Goal: Information Seeking & Learning: Learn about a topic

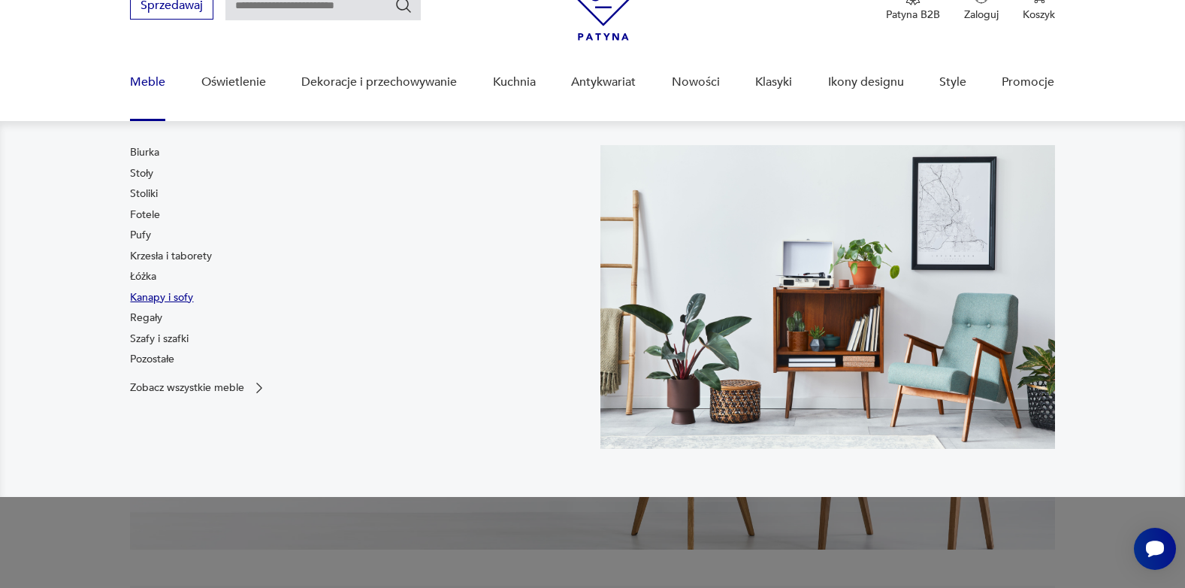
click at [175, 294] on link "Kanapy i sofy" at bounding box center [161, 297] width 63 height 15
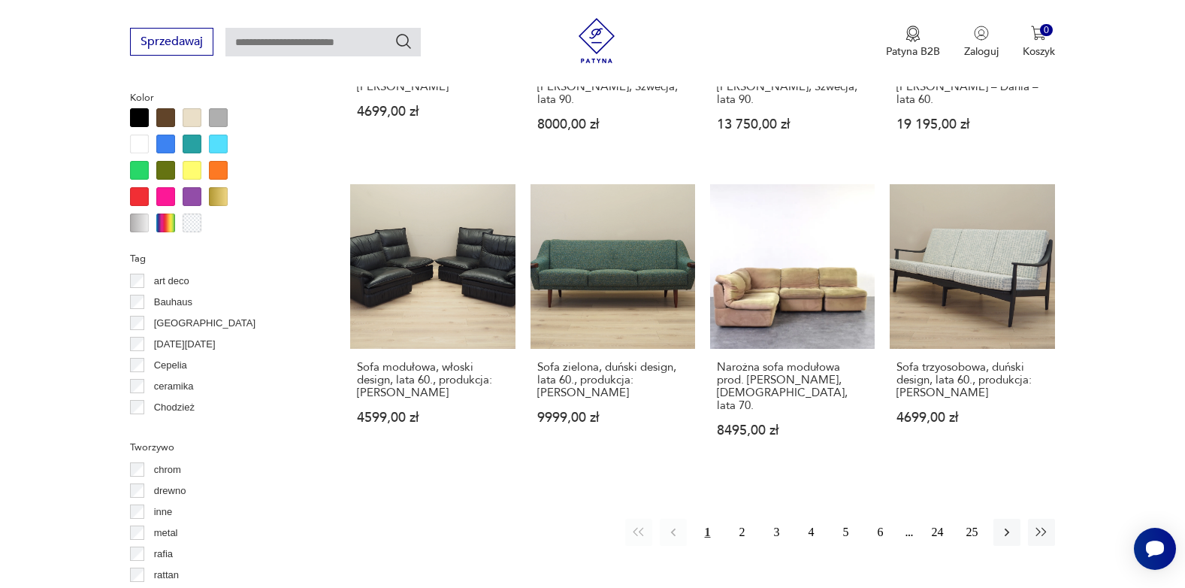
scroll to position [1525, 0]
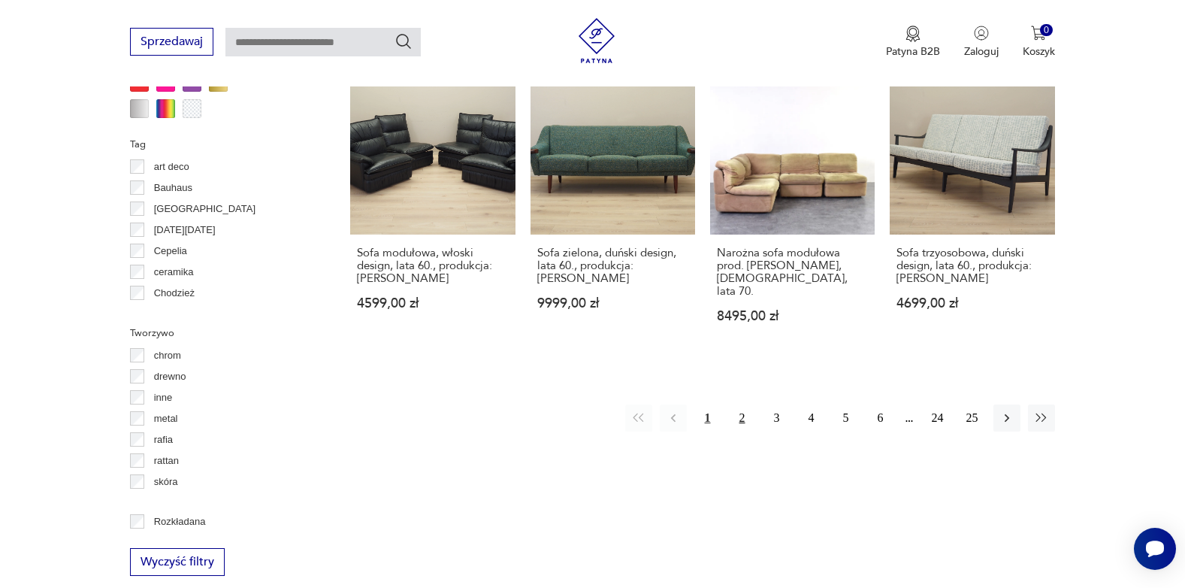
click at [740, 404] on button "2" at bounding box center [742, 417] width 27 height 27
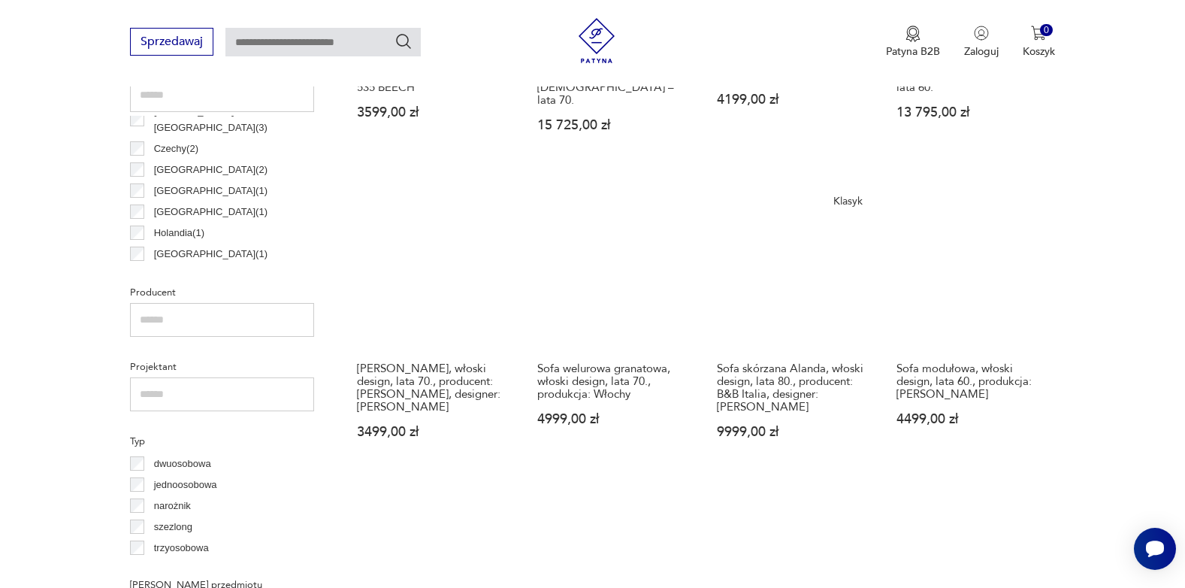
scroll to position [925, 0]
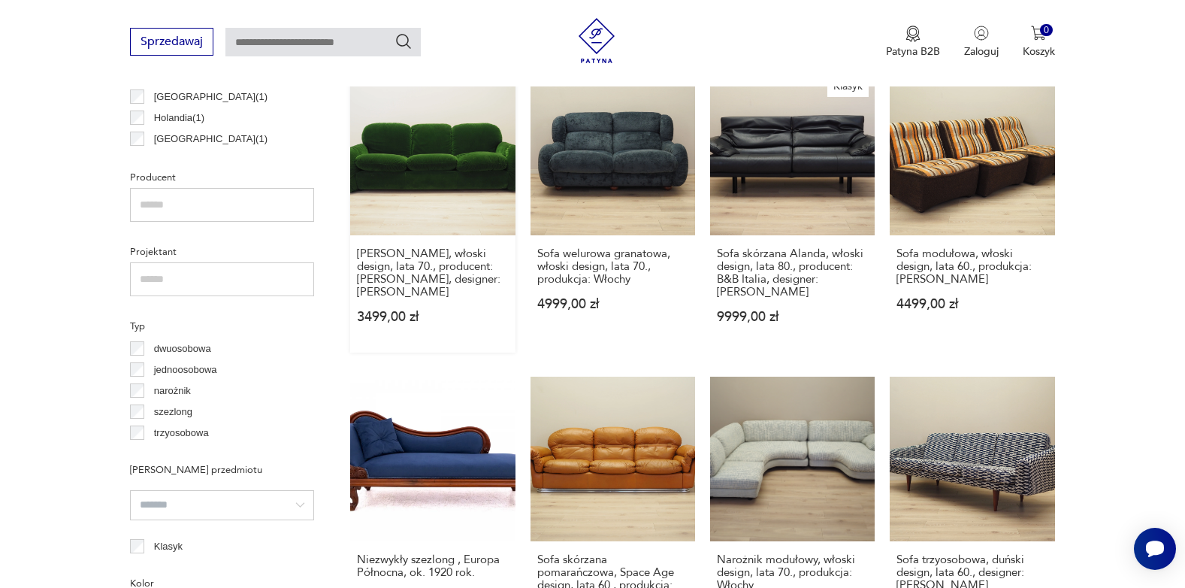
click at [438, 165] on link "[PERSON_NAME] zielona, włoski design, lata 70., producent: [PERSON_NAME], desig…" at bounding box center [432, 211] width 165 height 282
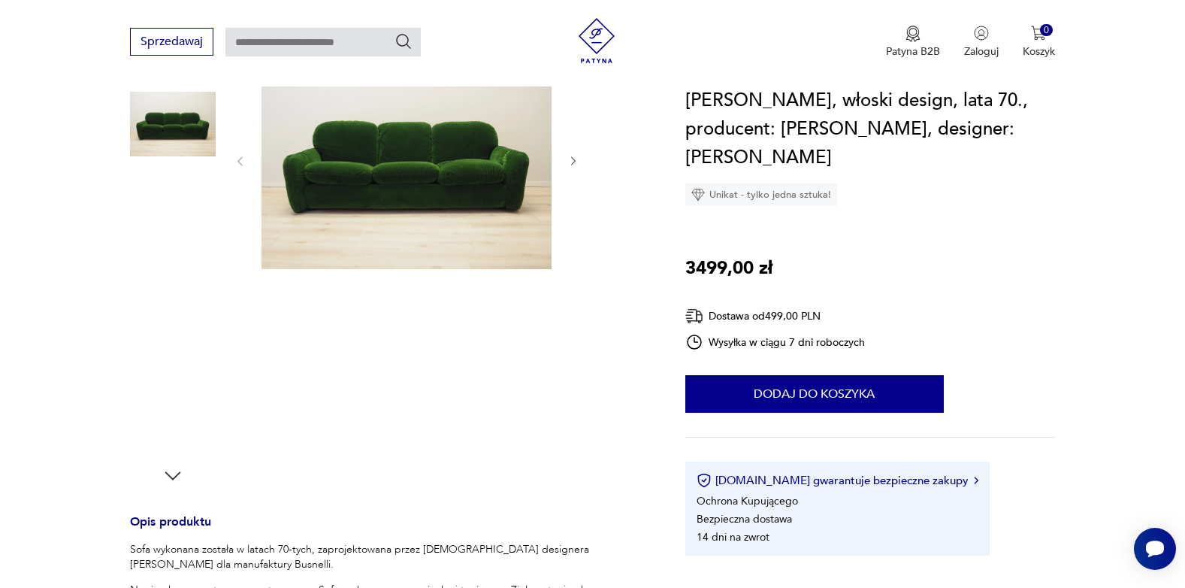
scroll to position [226, 0]
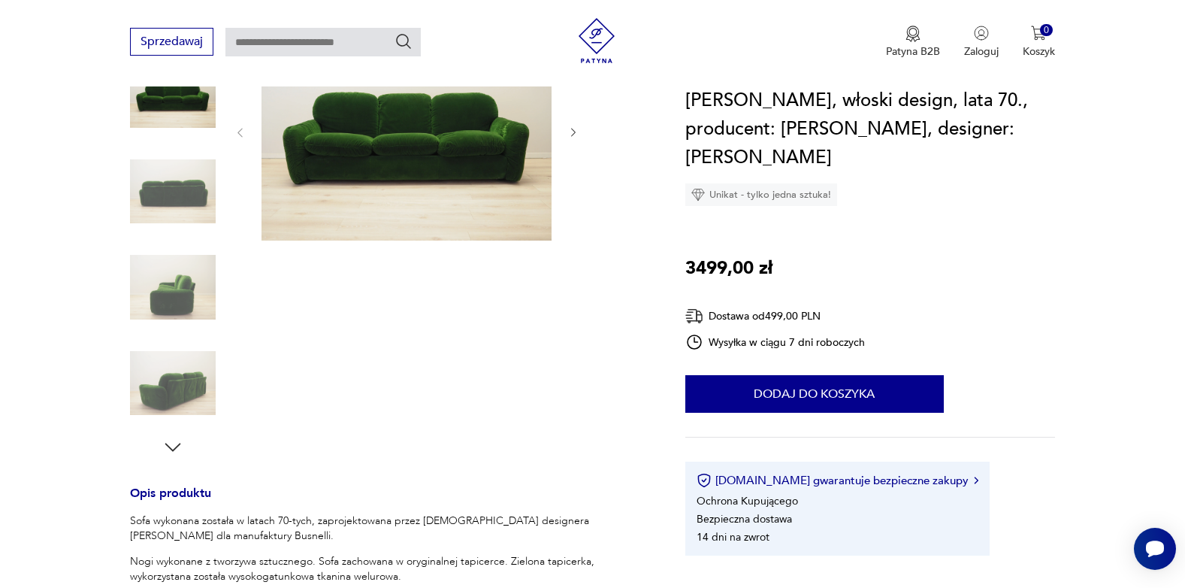
click at [185, 202] on img at bounding box center [173, 192] width 86 height 86
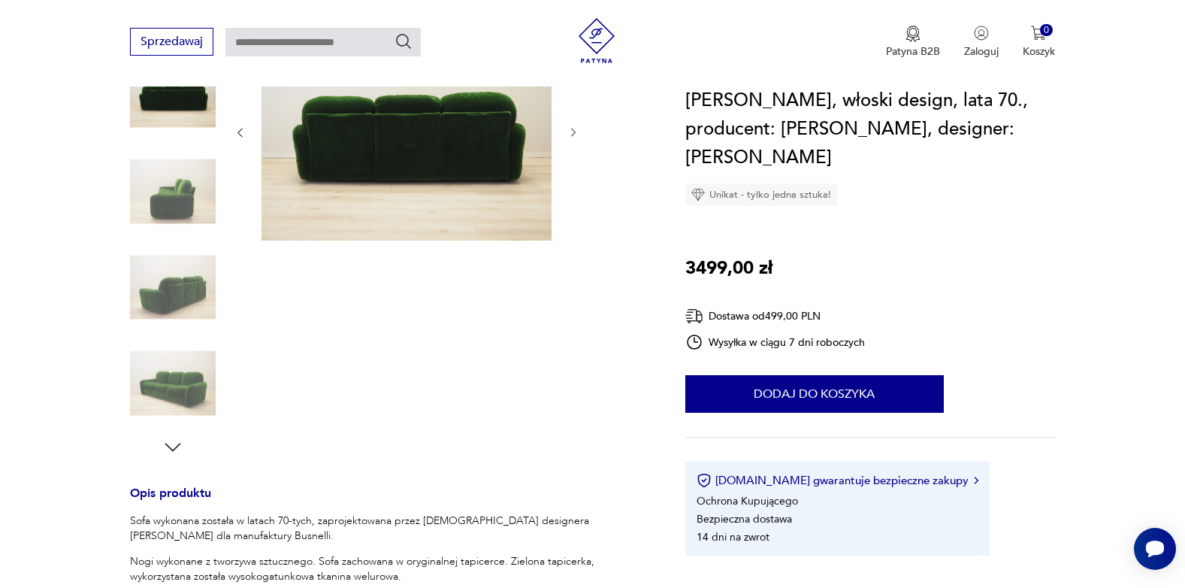
click at [181, 258] on img at bounding box center [173, 287] width 86 height 86
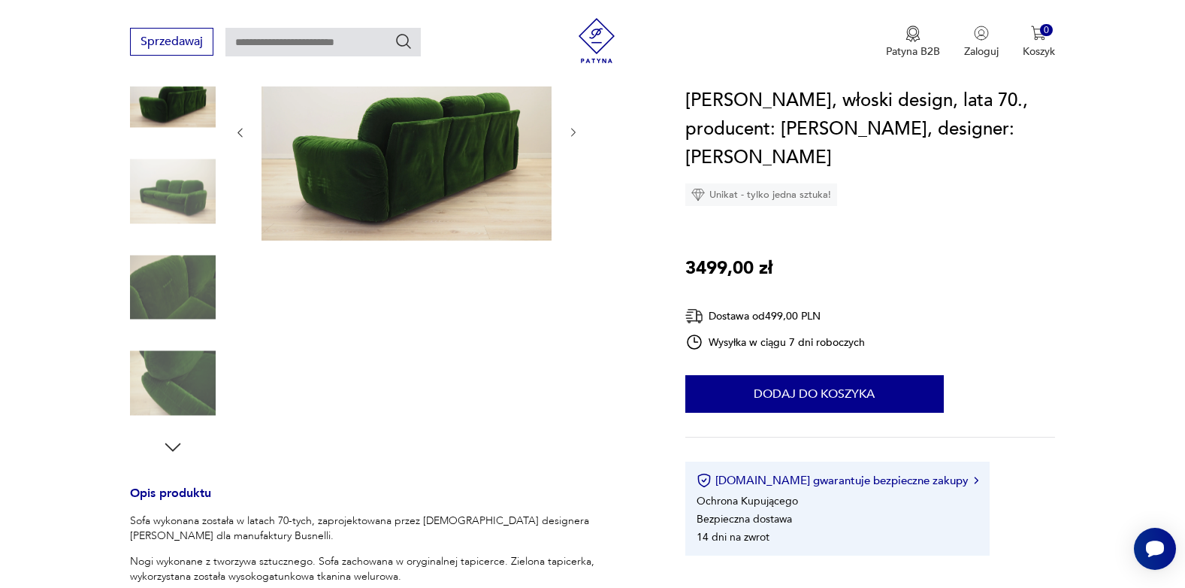
click at [180, 349] on img at bounding box center [173, 384] width 86 height 86
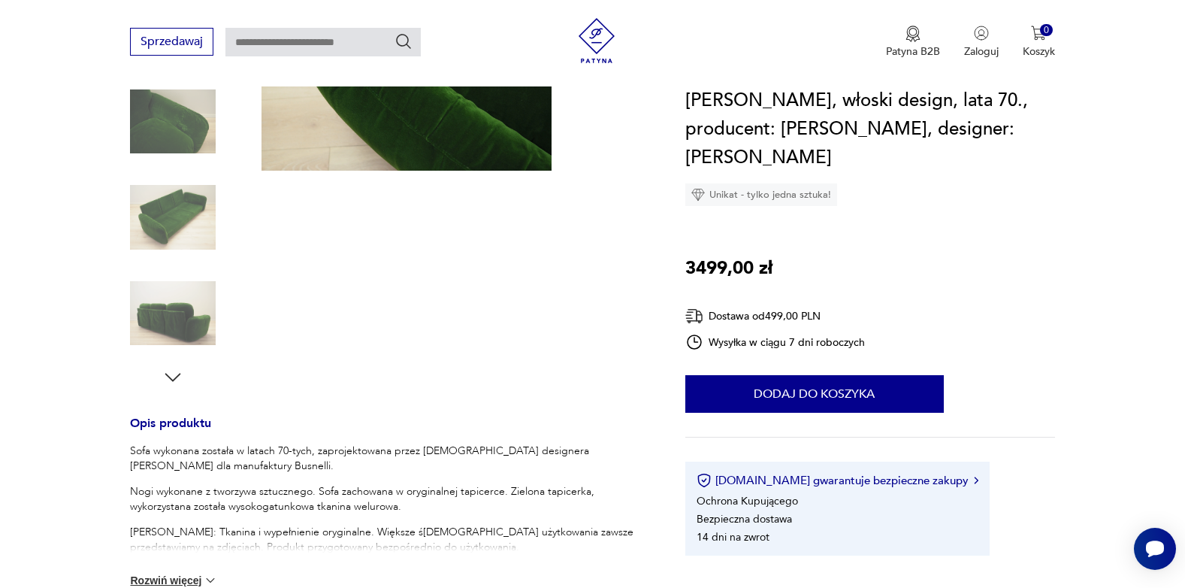
scroll to position [376, 0]
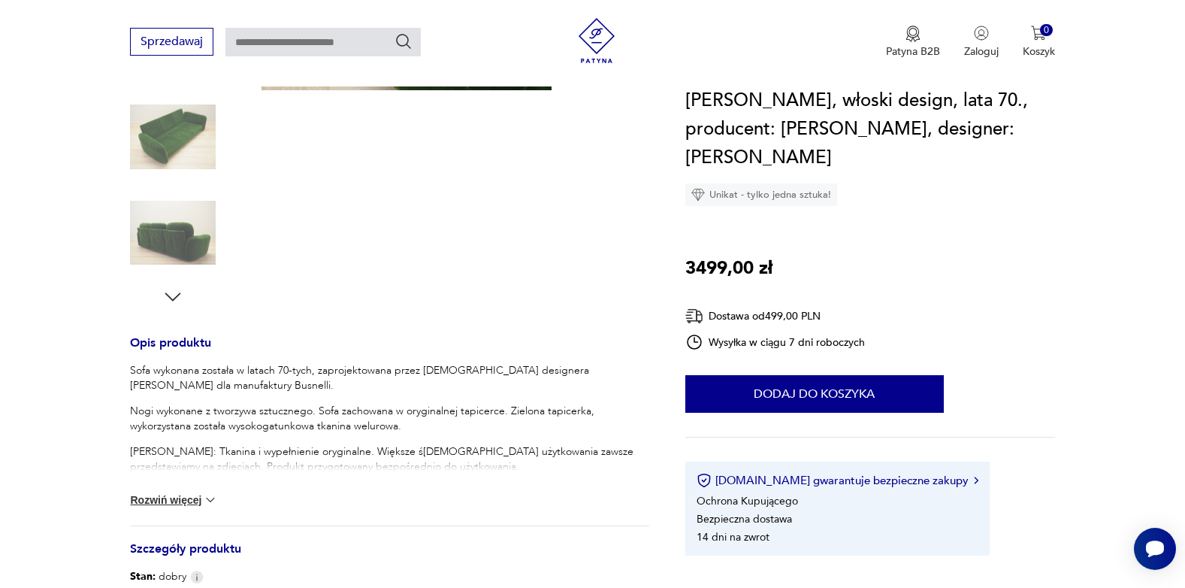
click at [174, 497] on button "Rozwiń więcej" at bounding box center [173, 499] width 87 height 15
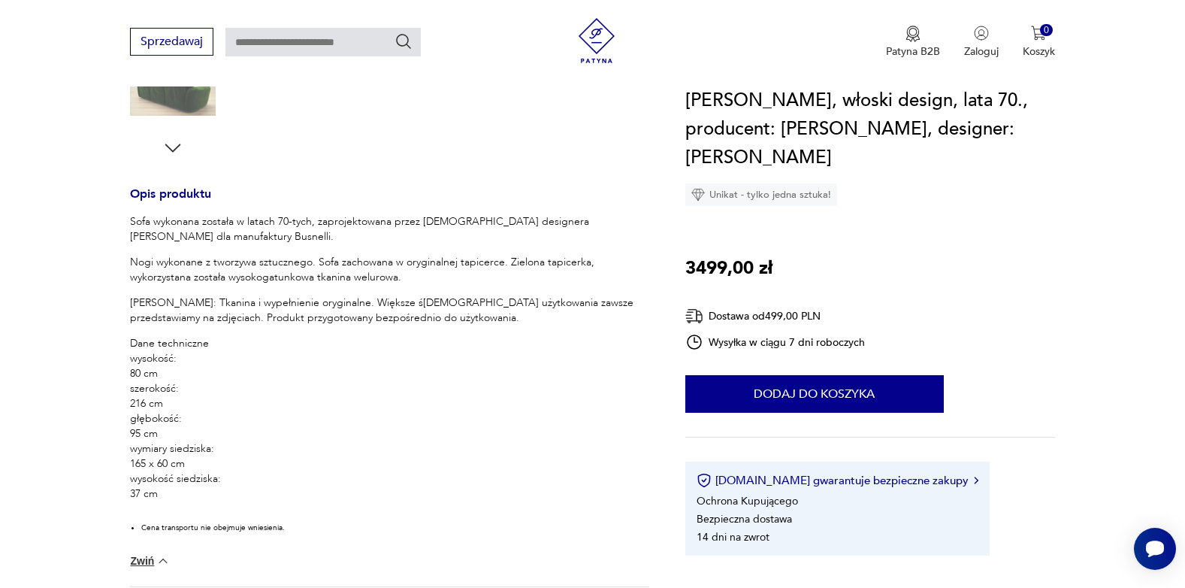
scroll to position [526, 0]
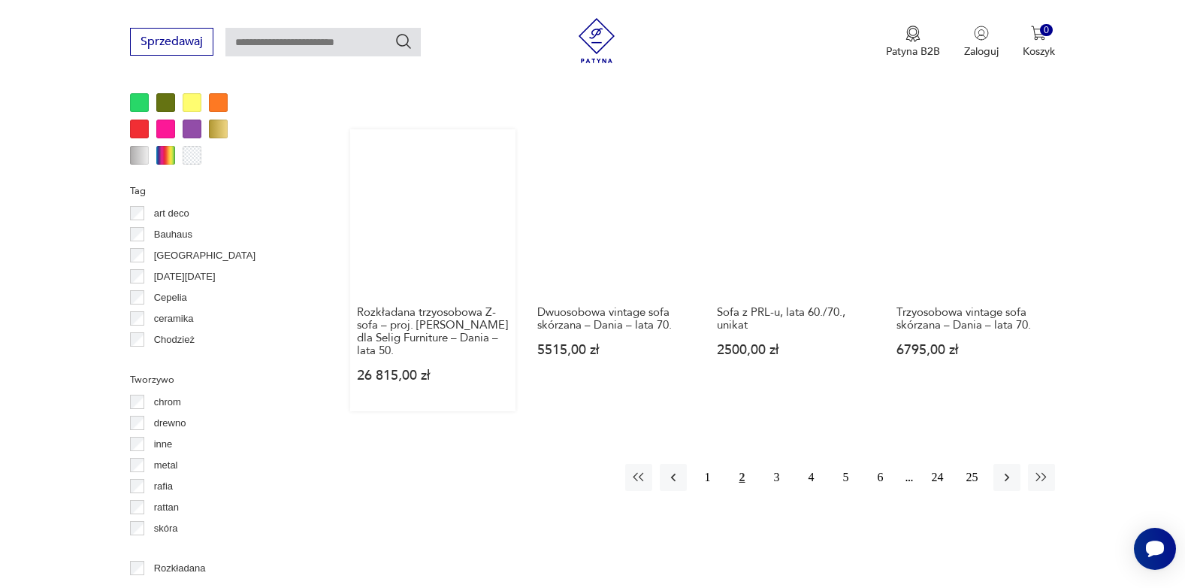
scroll to position [1527, 0]
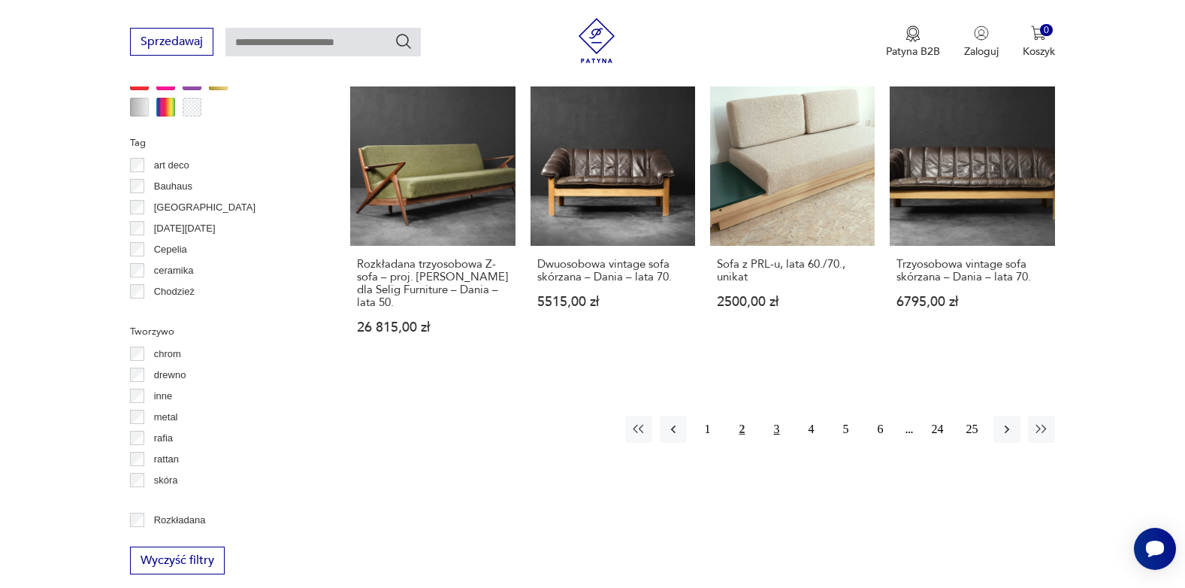
click at [778, 416] on button "3" at bounding box center [777, 429] width 27 height 27
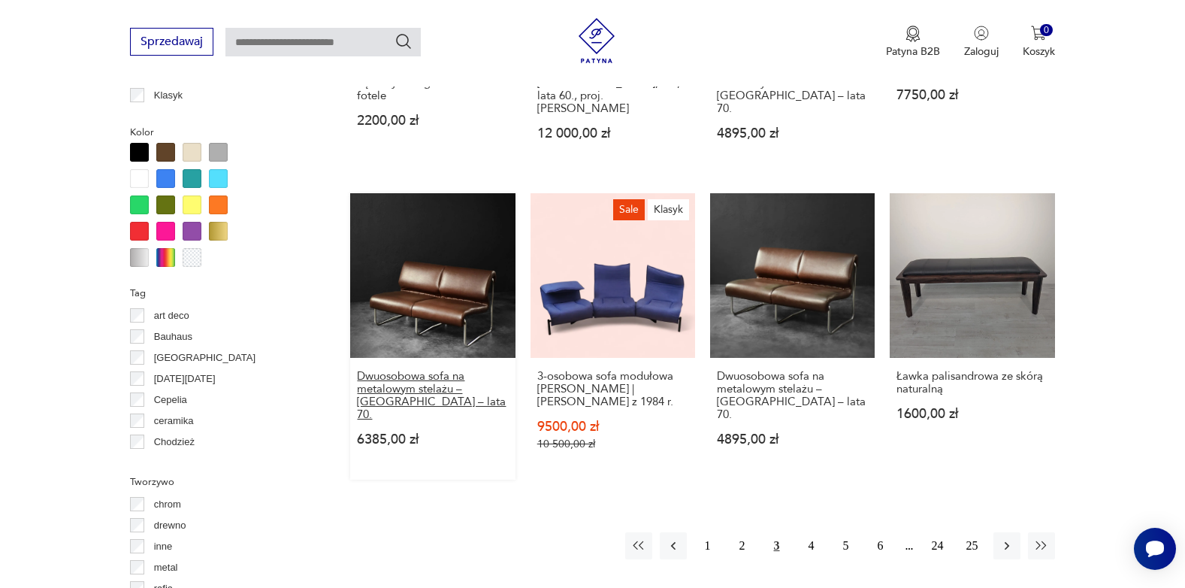
scroll to position [1452, 0]
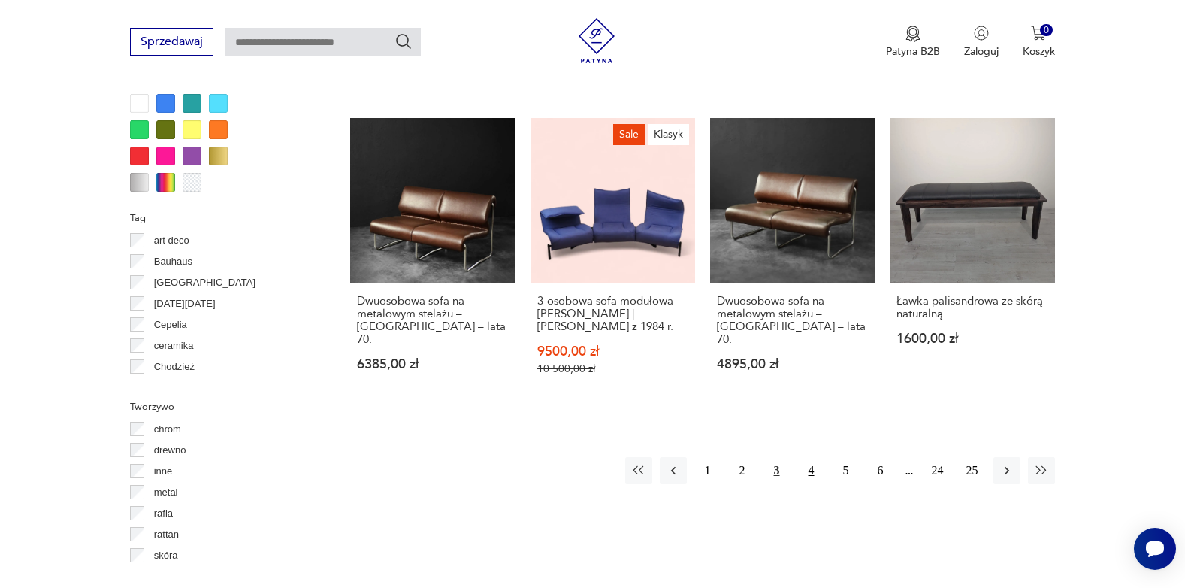
click at [811, 458] on button "4" at bounding box center [811, 470] width 27 height 27
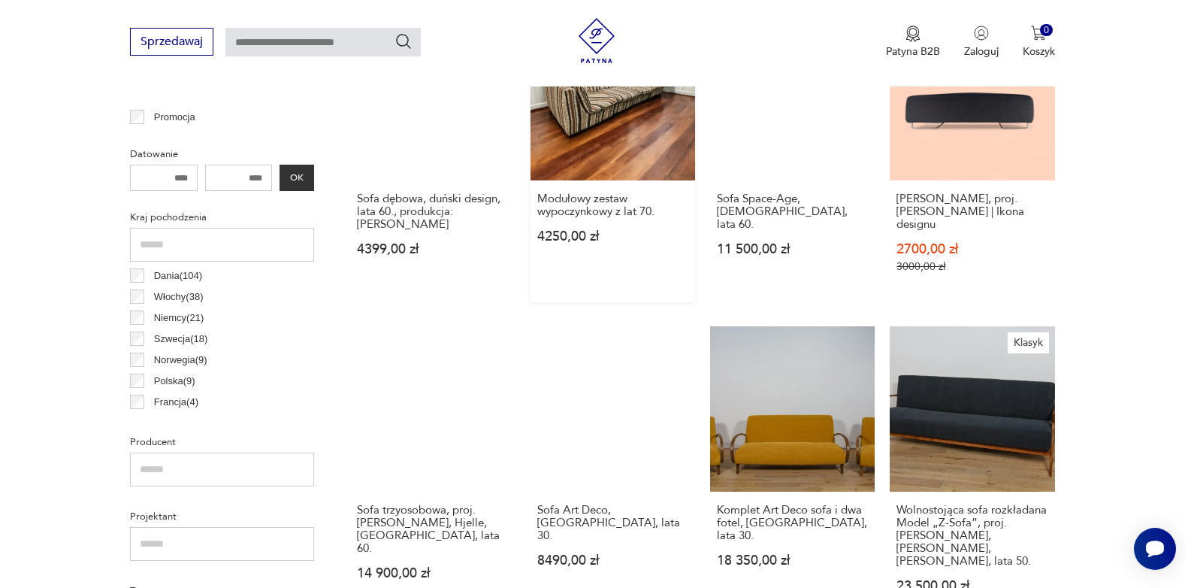
scroll to position [700, 0]
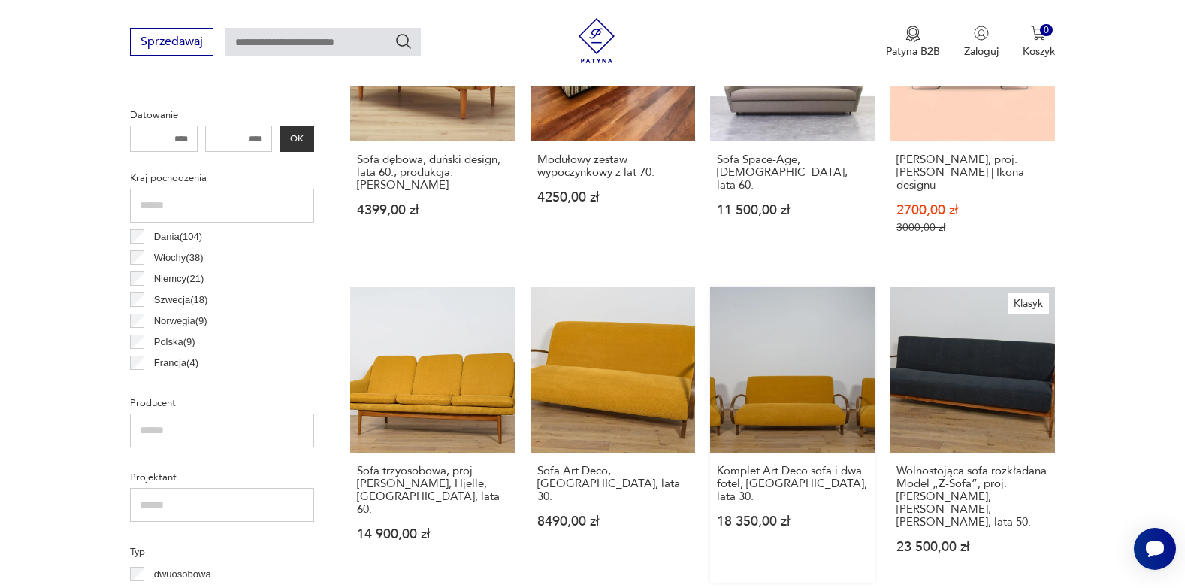
click at [786, 382] on link "Komplet Art Deco sofa i dwa fotel, [GEOGRAPHIC_DATA], lata 30. 18 350,00 zł" at bounding box center [792, 434] width 165 height 295
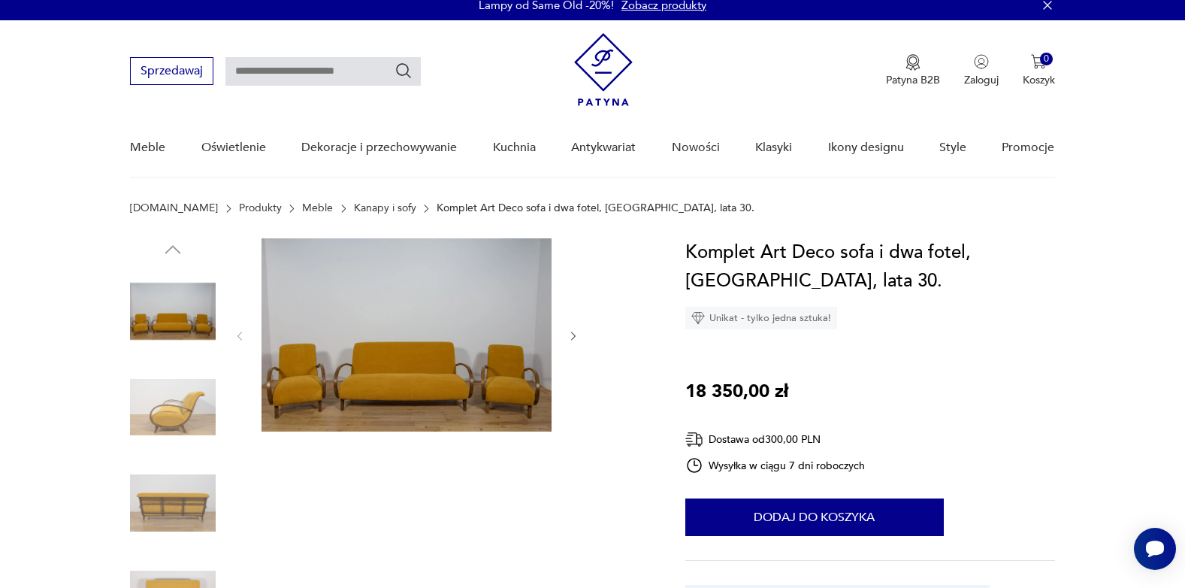
scroll to position [150, 0]
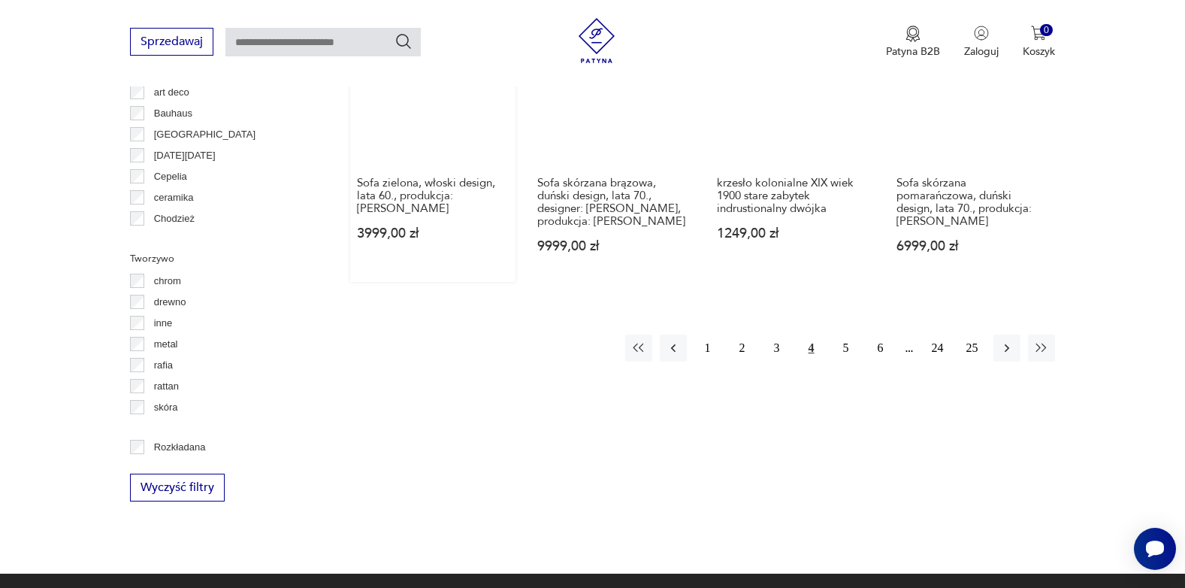
scroll to position [1600, 0]
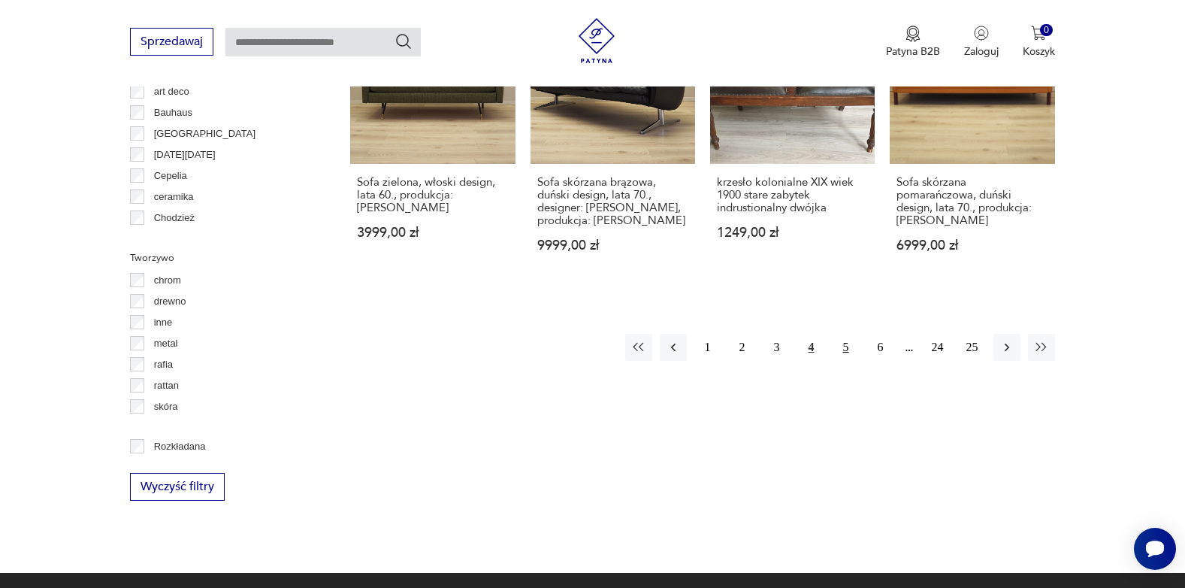
click at [843, 334] on button "5" at bounding box center [846, 347] width 27 height 27
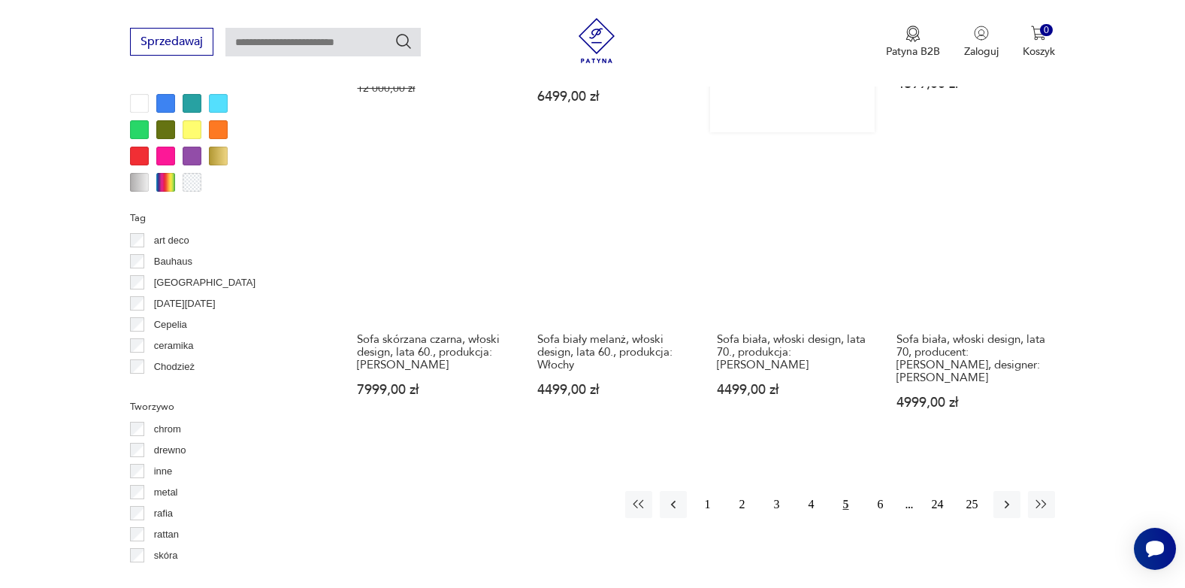
scroll to position [1527, 0]
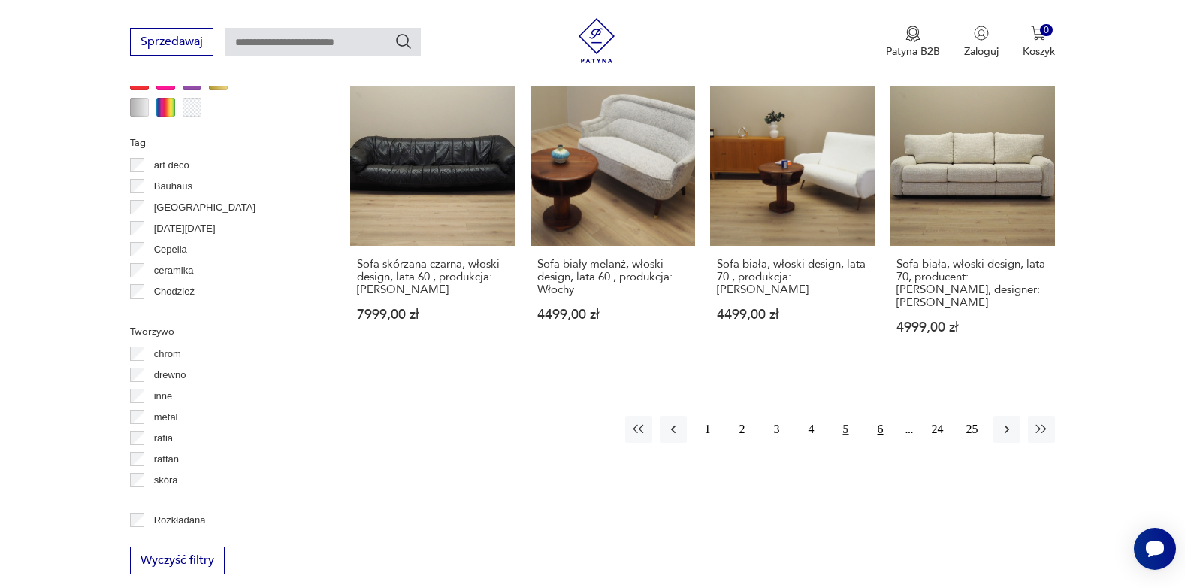
click at [881, 416] on button "6" at bounding box center [880, 429] width 27 height 27
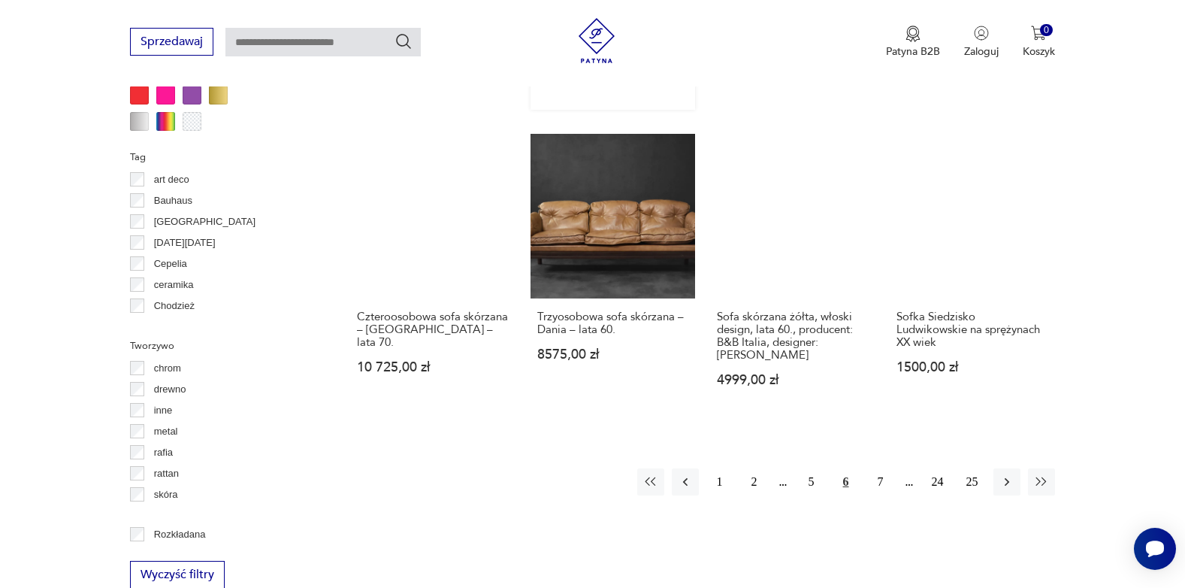
scroll to position [1602, 0]
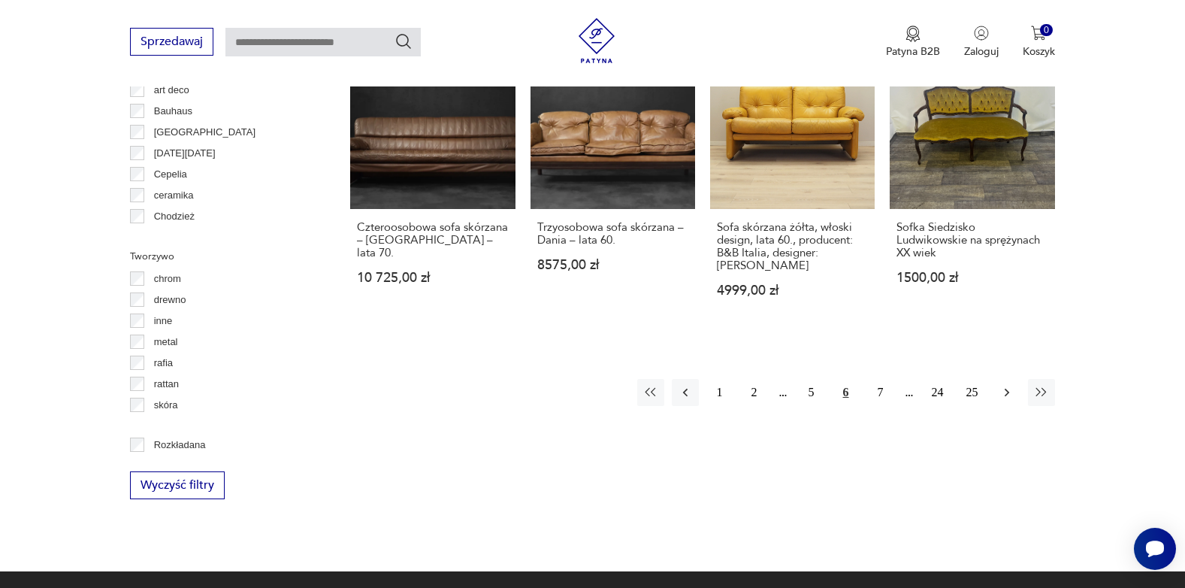
click at [1012, 385] on icon "button" at bounding box center [1007, 392] width 15 height 15
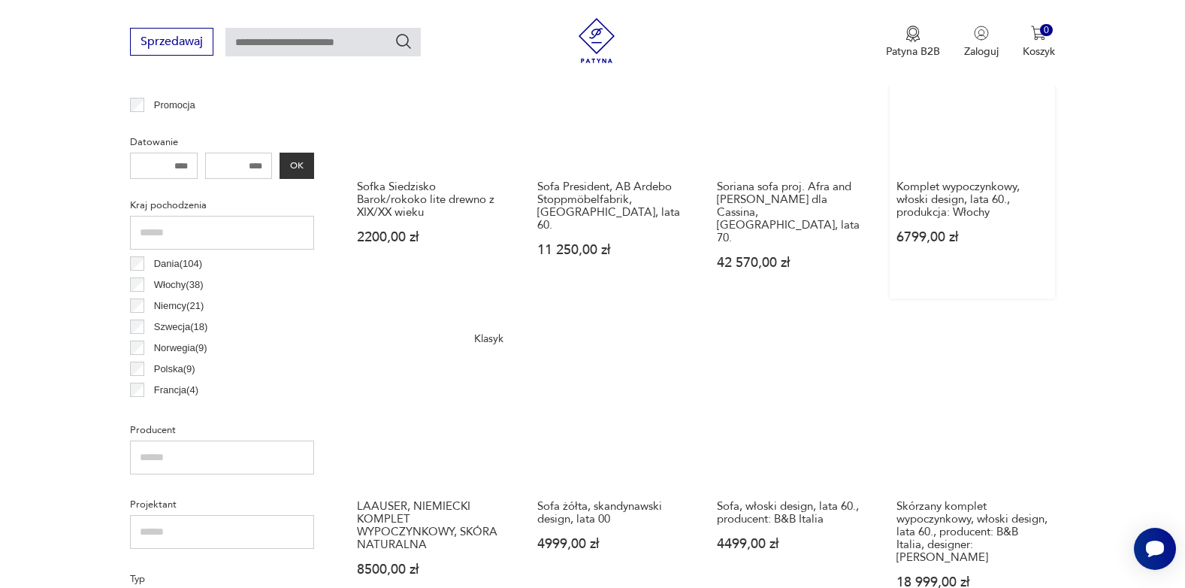
scroll to position [700, 0]
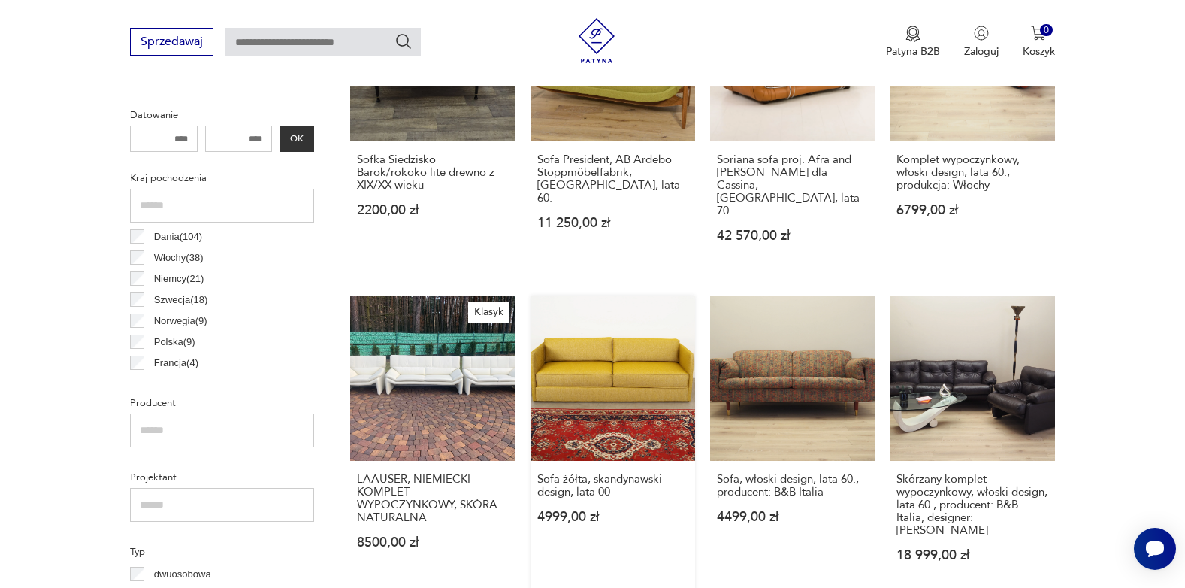
click at [592, 361] on link "Sofa żółta, skandynawski design, lata 00 4999,00 zł" at bounding box center [613, 442] width 165 height 295
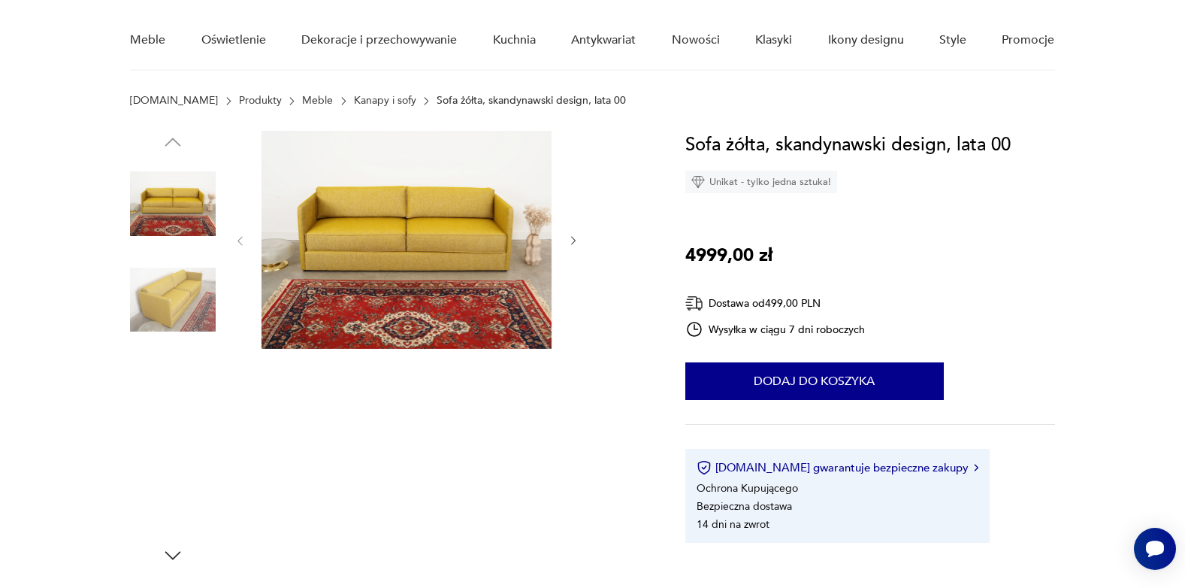
scroll to position [150, 0]
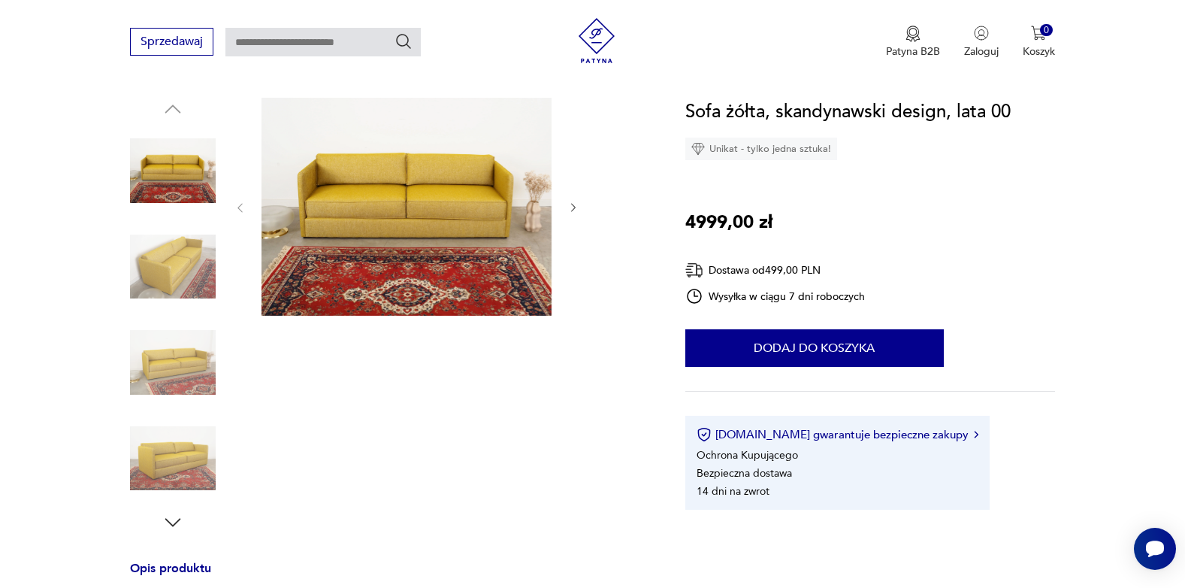
click at [181, 358] on img at bounding box center [173, 362] width 86 height 86
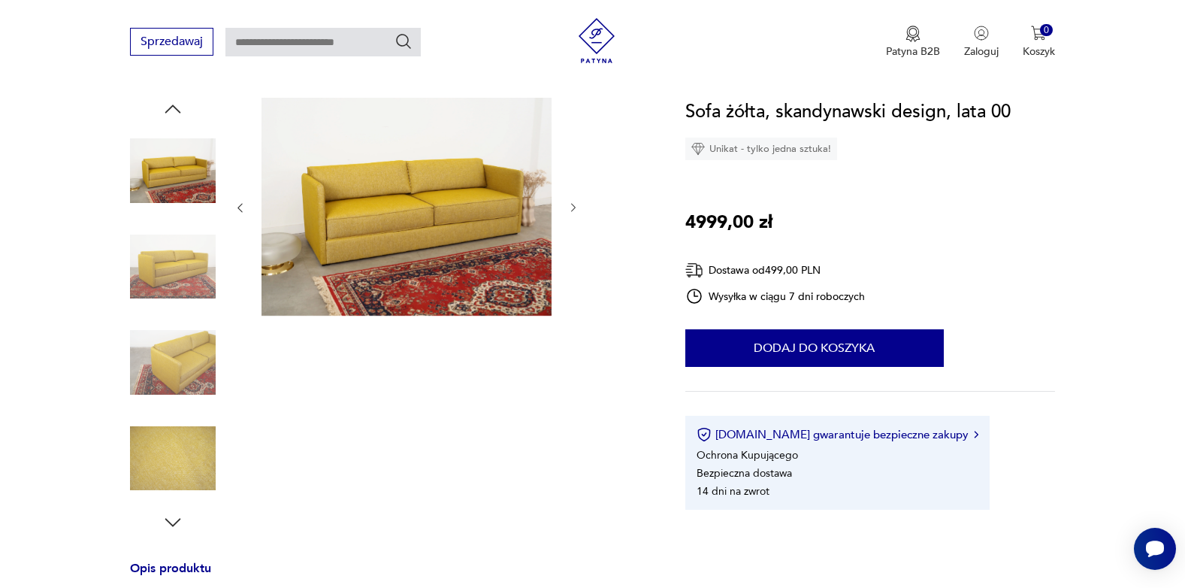
click at [196, 262] on img at bounding box center [173, 267] width 86 height 86
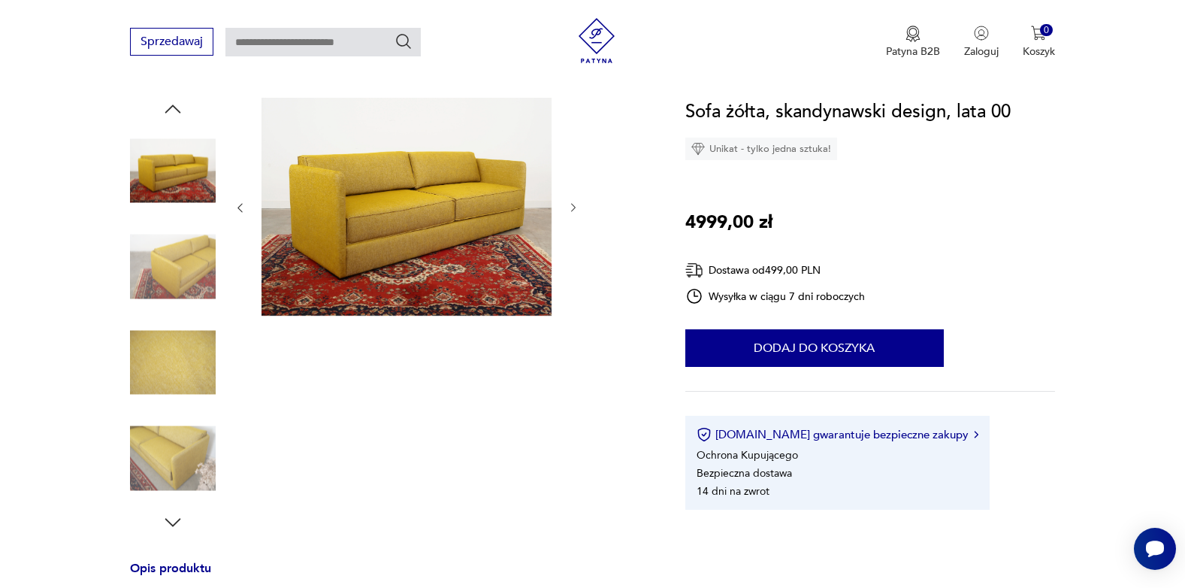
click at [147, 446] on img at bounding box center [173, 459] width 86 height 86
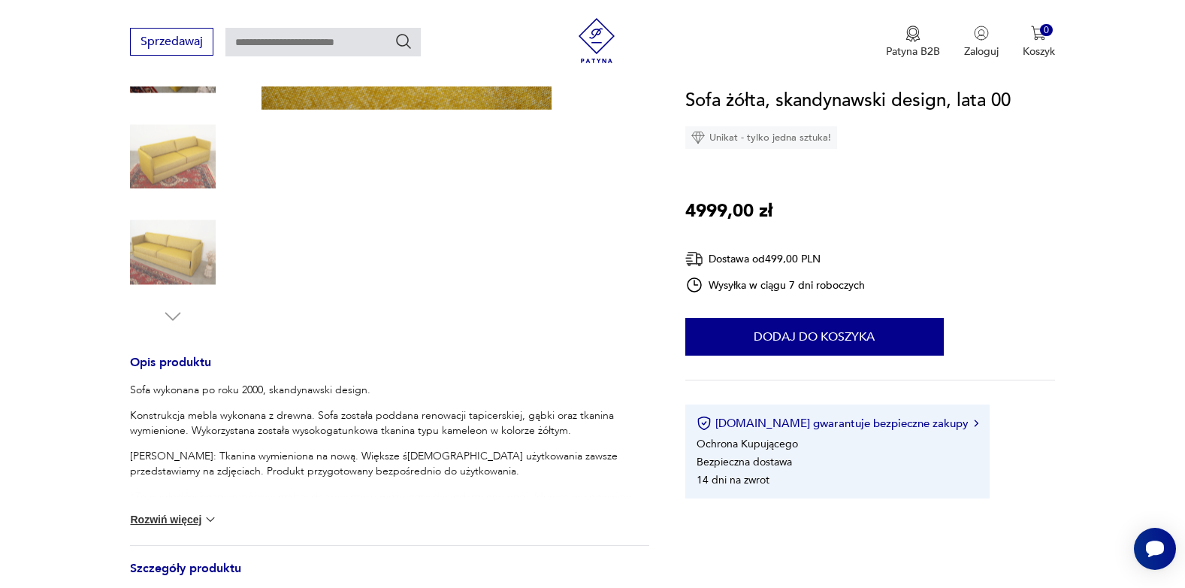
scroll to position [376, 0]
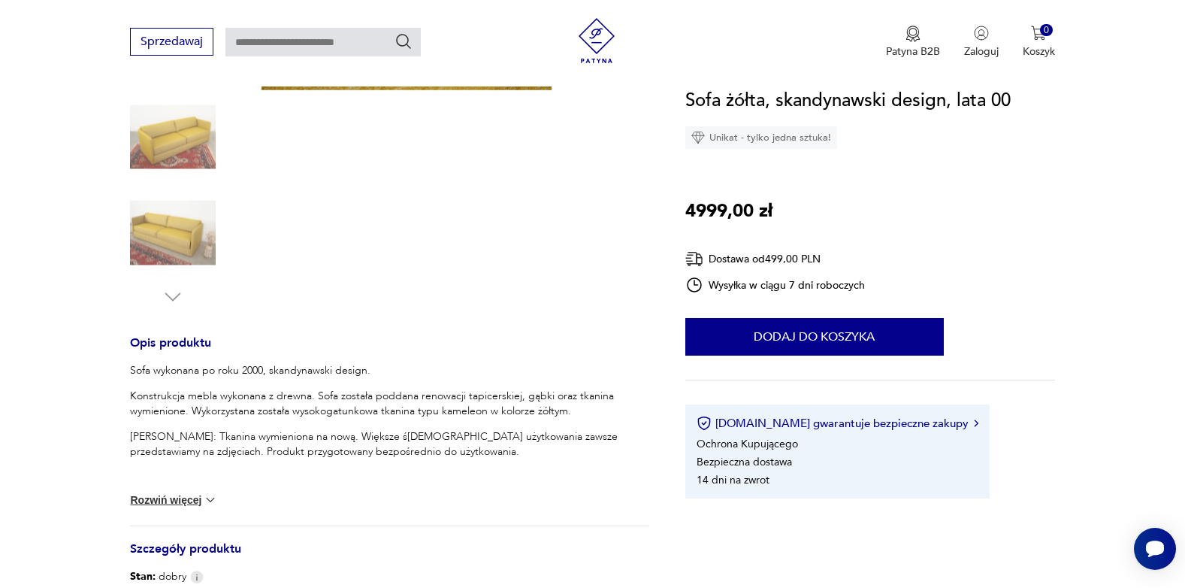
click at [183, 503] on button "Rozwiń więcej" at bounding box center [173, 499] width 87 height 15
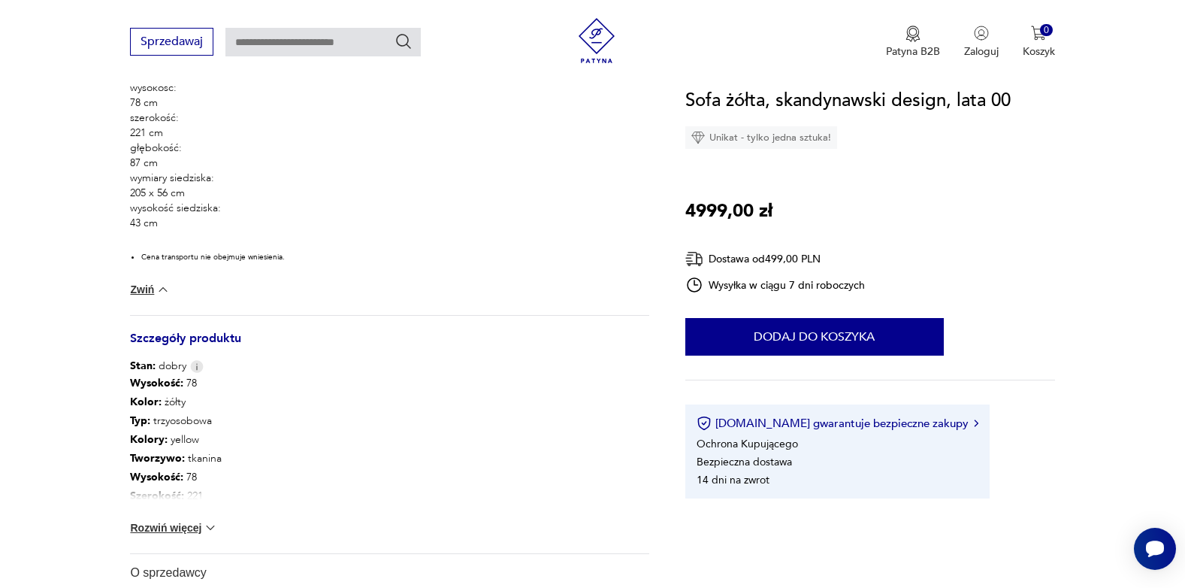
scroll to position [827, 0]
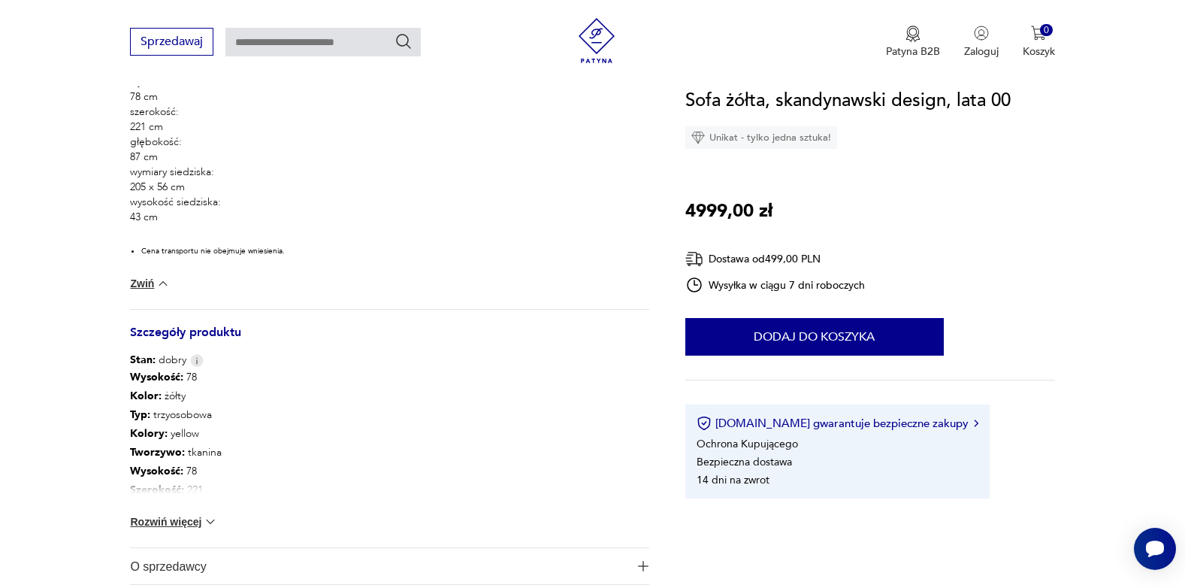
click at [186, 523] on button "Rozwiń więcej" at bounding box center [173, 521] width 87 height 15
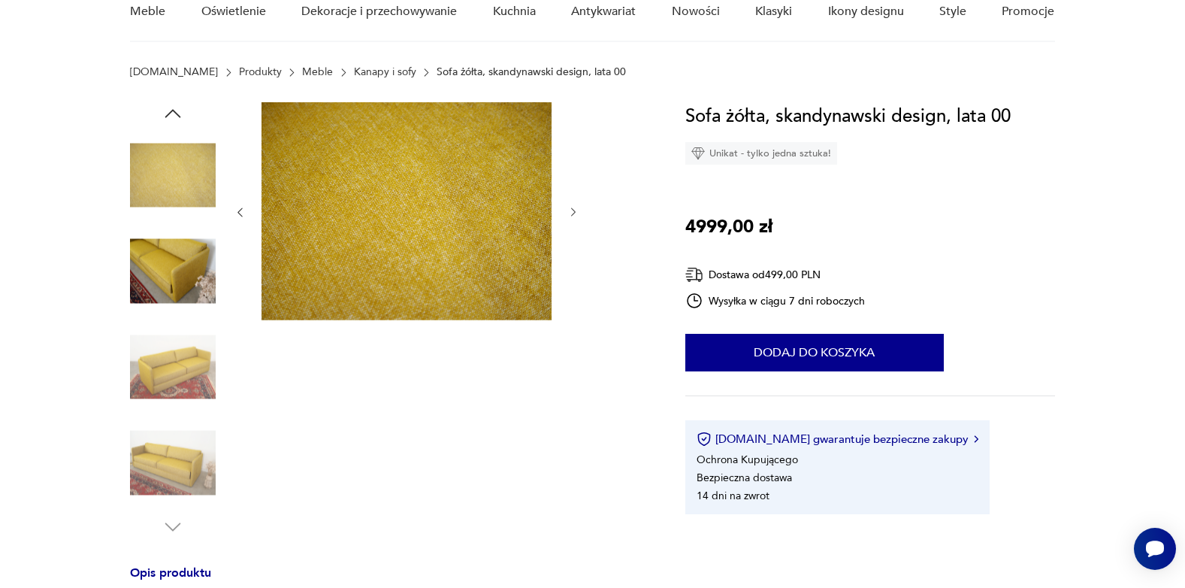
scroll to position [0, 0]
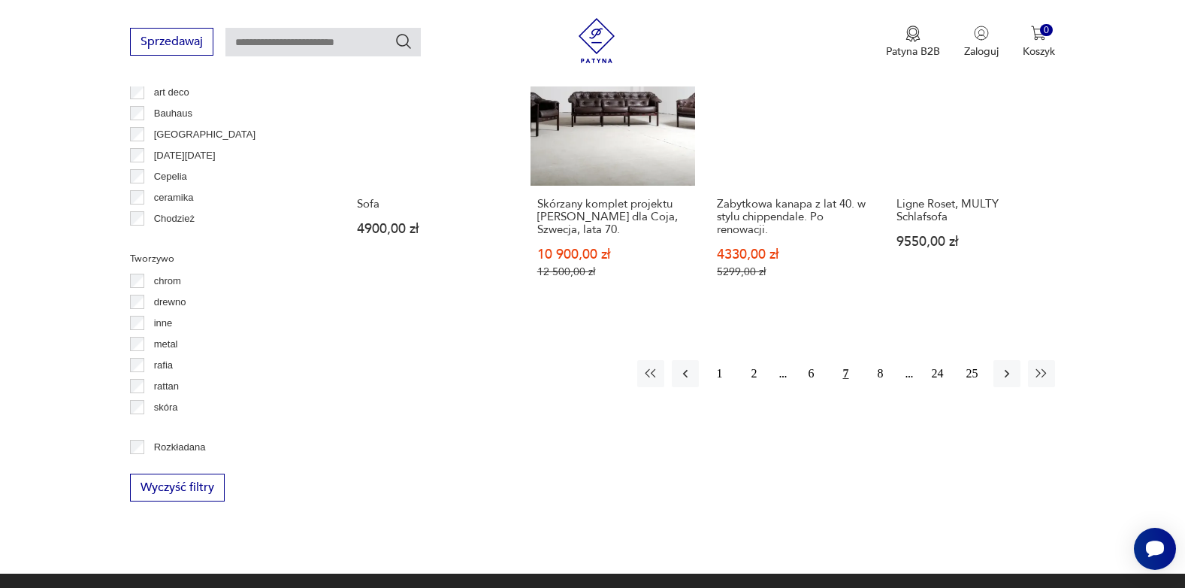
scroll to position [1600, 0]
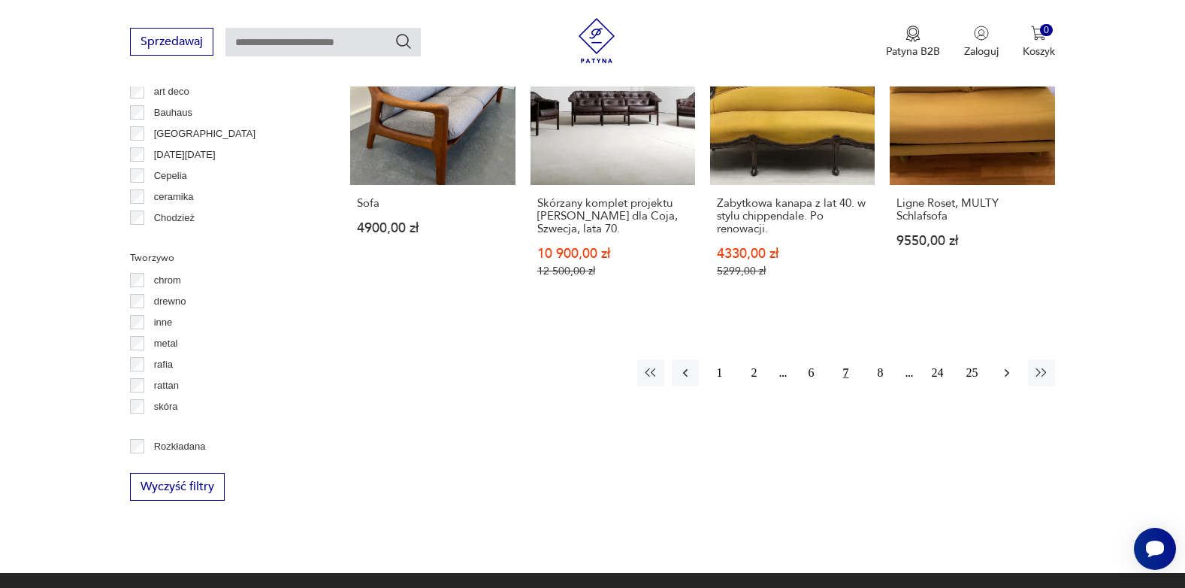
click at [1001, 365] on icon "button" at bounding box center [1007, 372] width 15 height 15
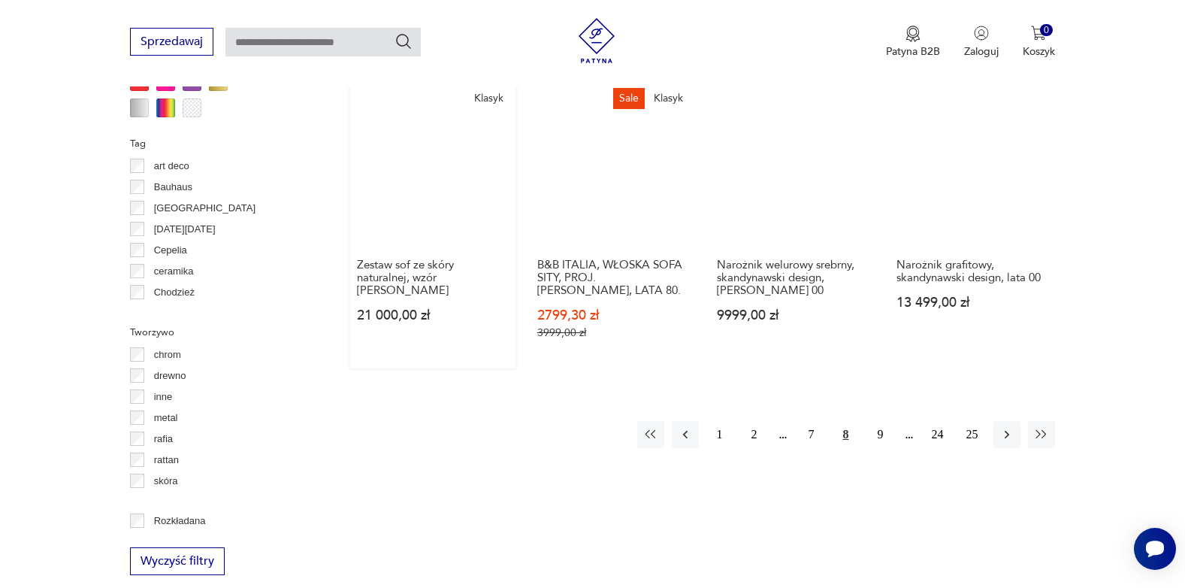
scroll to position [1527, 0]
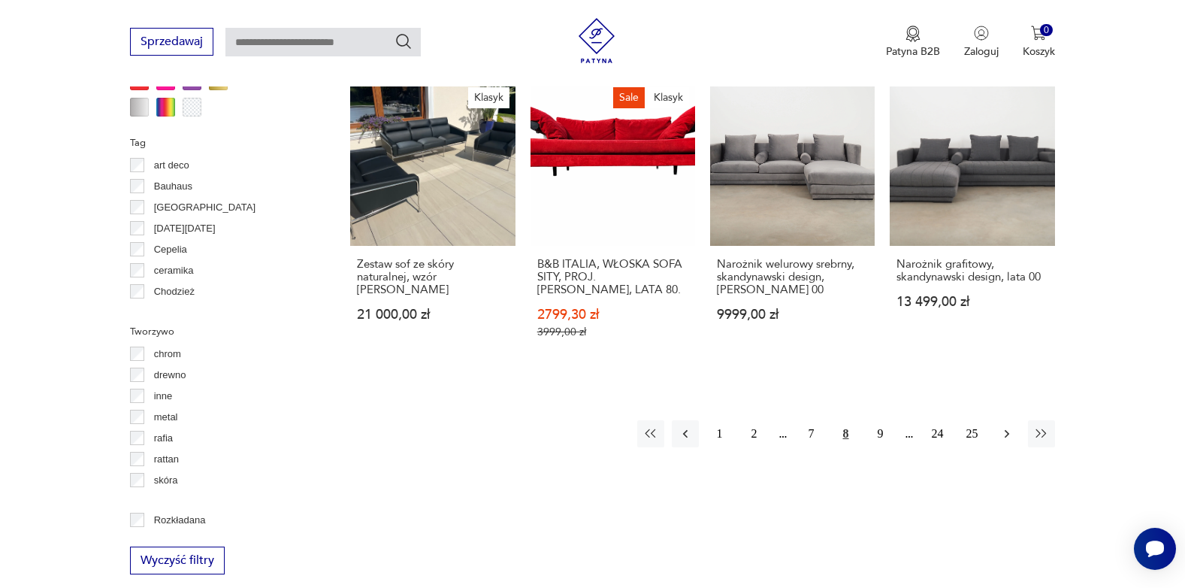
click at [1003, 426] on icon "button" at bounding box center [1007, 433] width 15 height 15
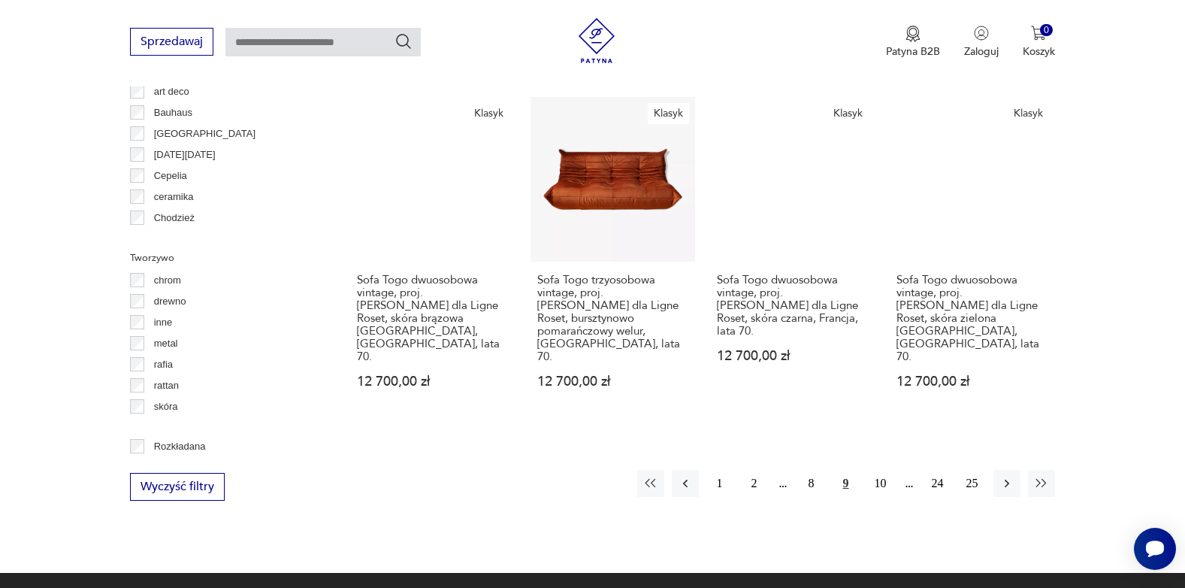
scroll to position [1602, 0]
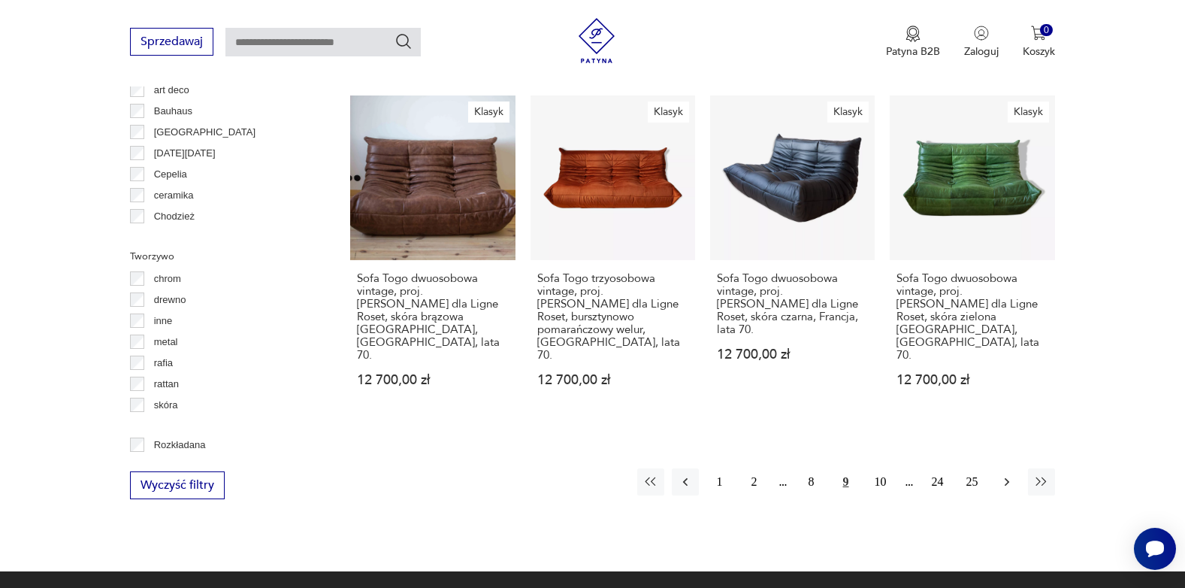
click at [1002, 474] on icon "button" at bounding box center [1007, 481] width 15 height 15
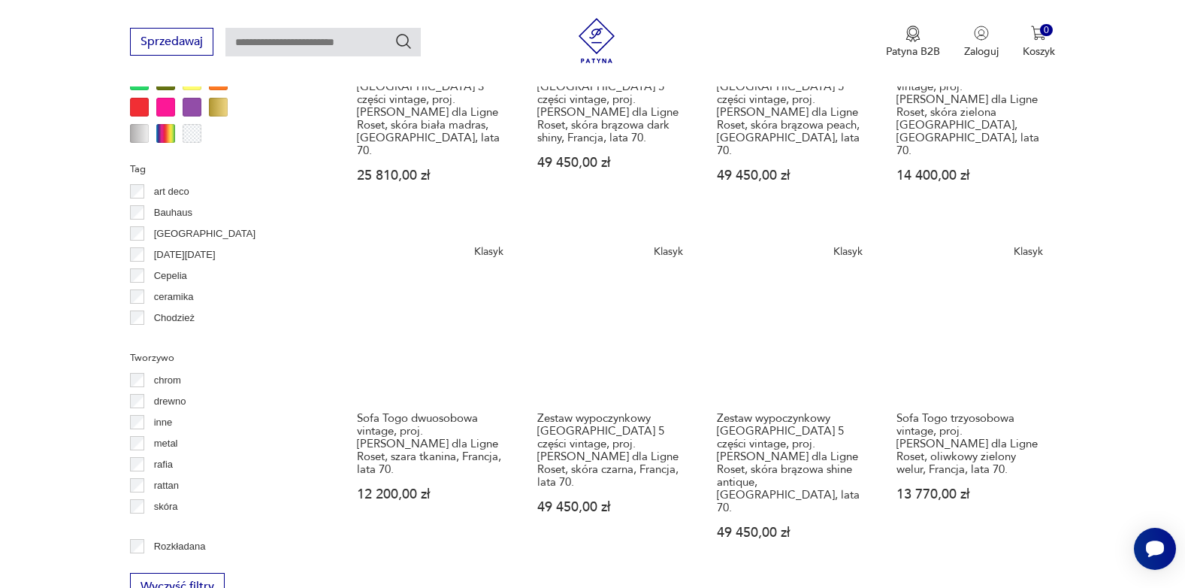
scroll to position [1527, 0]
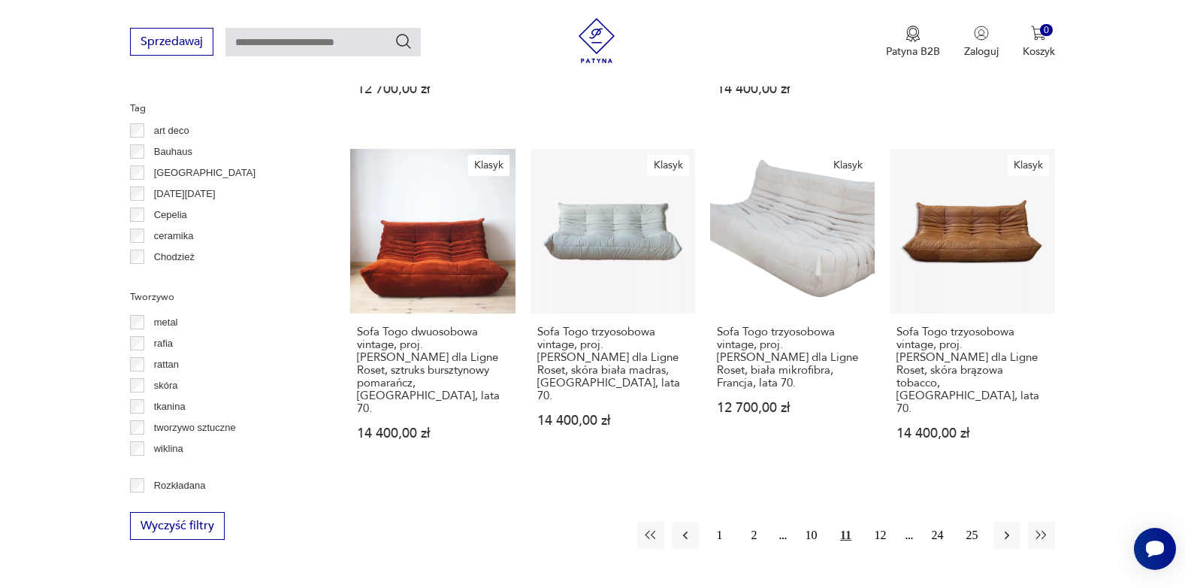
scroll to position [1752, 0]
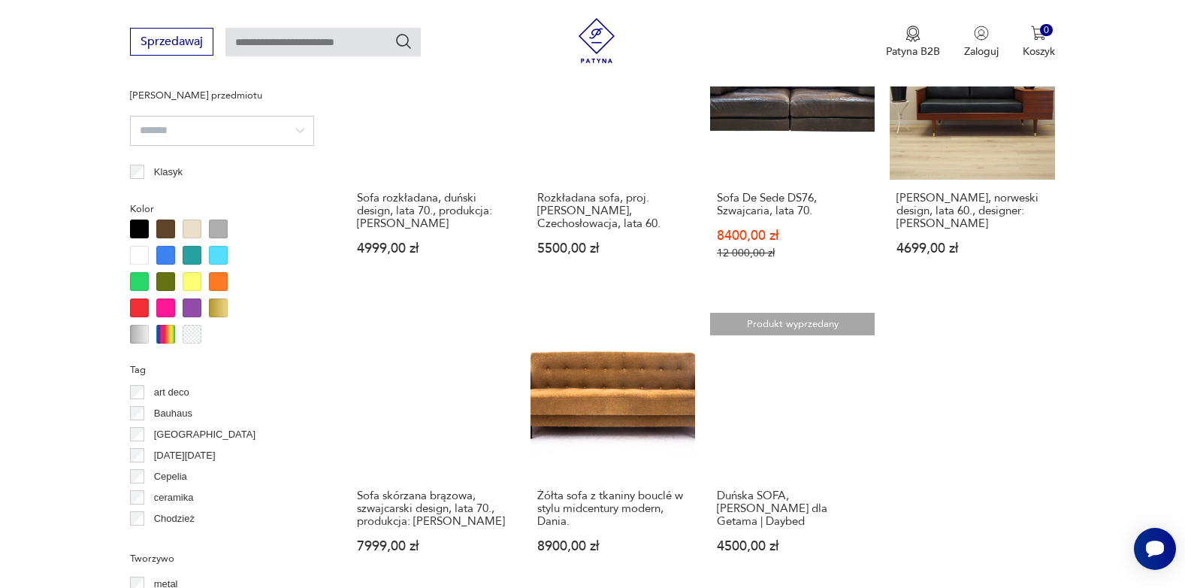
scroll to position [1301, 0]
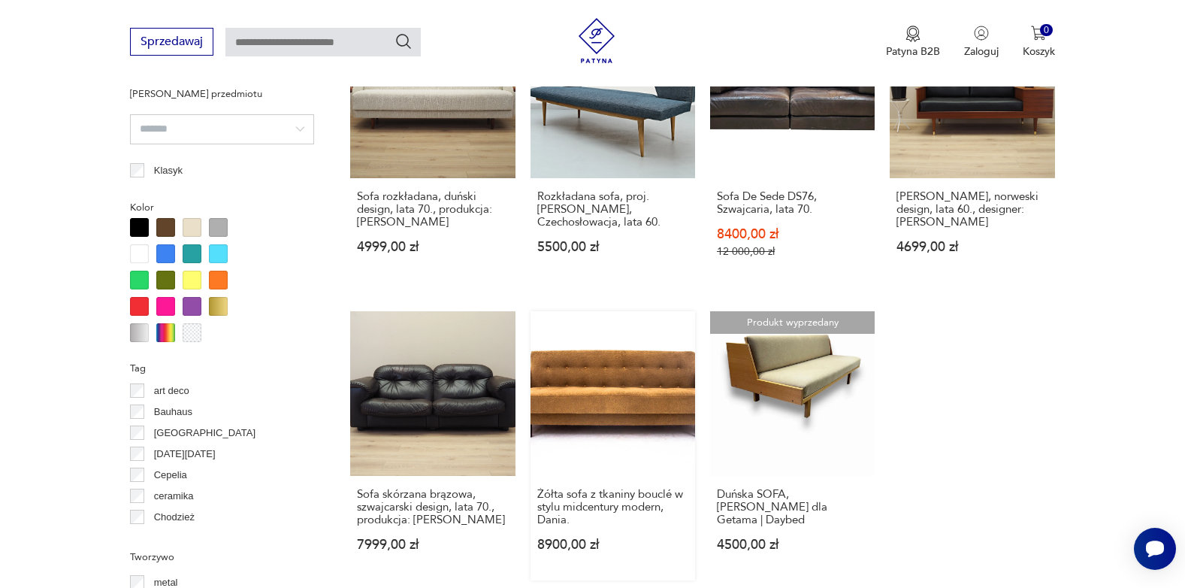
click at [620, 386] on link "Żółta sofa z tkaniny bouclé w stylu midcentury modern, Dania. 8900,00 zł" at bounding box center [613, 445] width 165 height 269
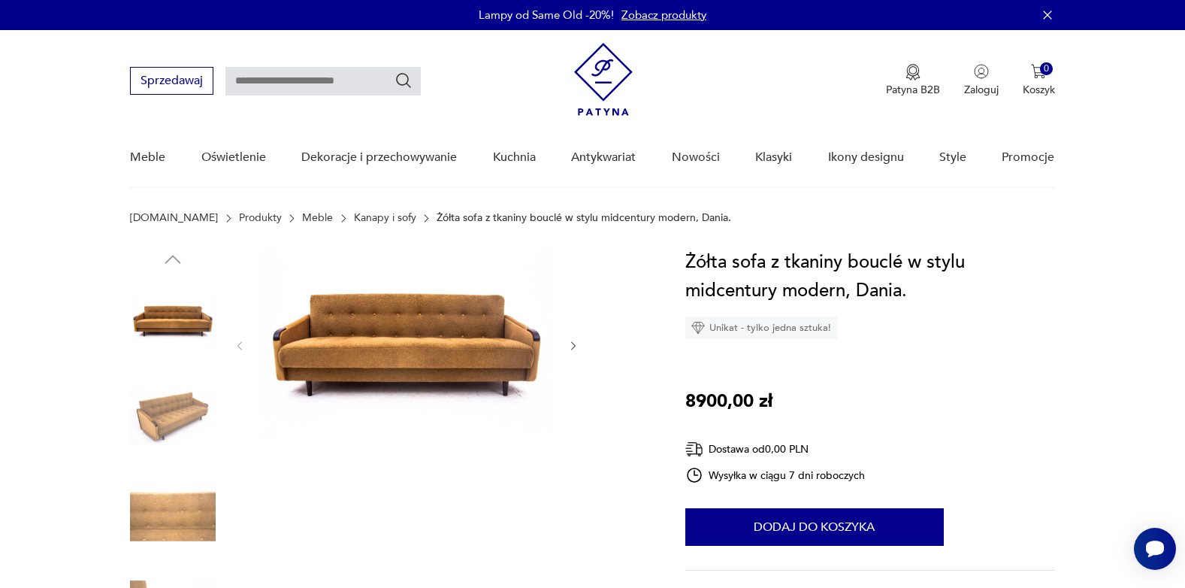
click at [167, 401] on img at bounding box center [173, 417] width 86 height 86
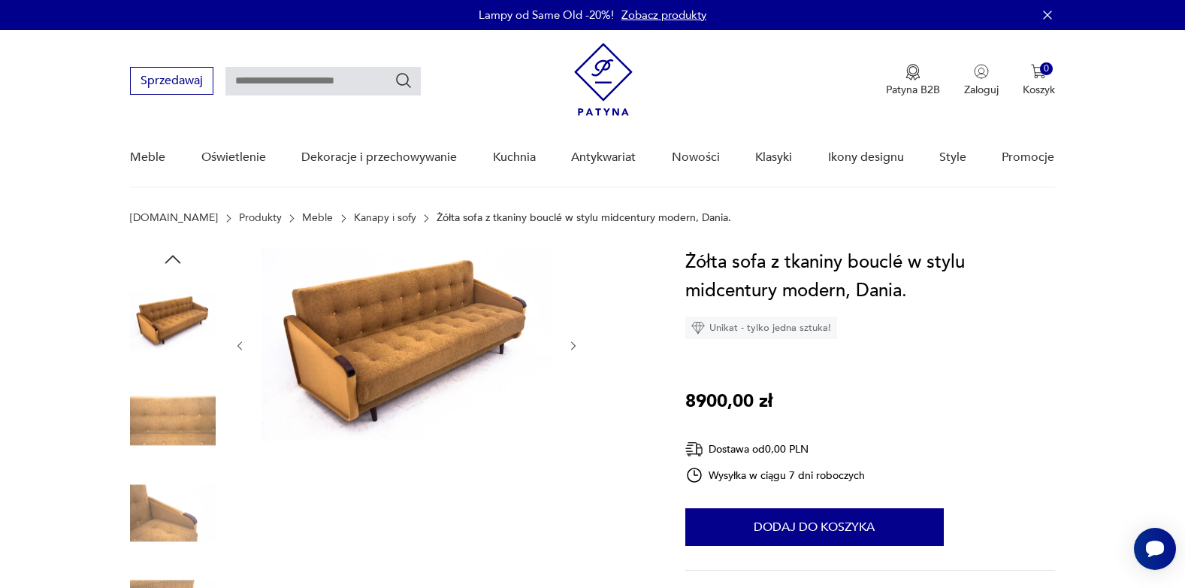
click at [154, 519] on img at bounding box center [173, 513] width 86 height 86
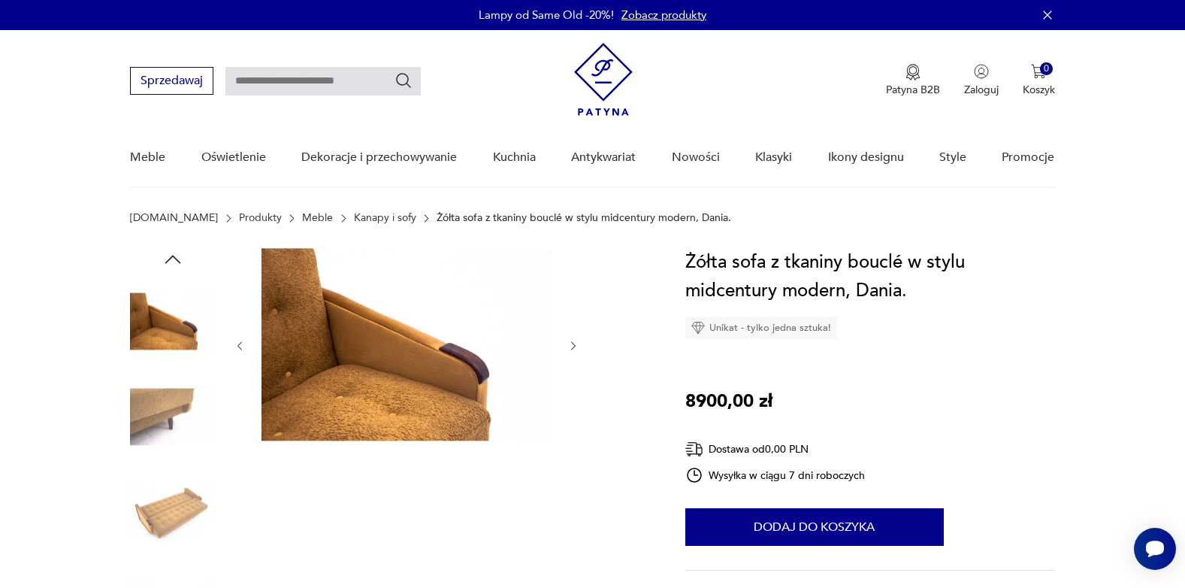
scroll to position [75, 0]
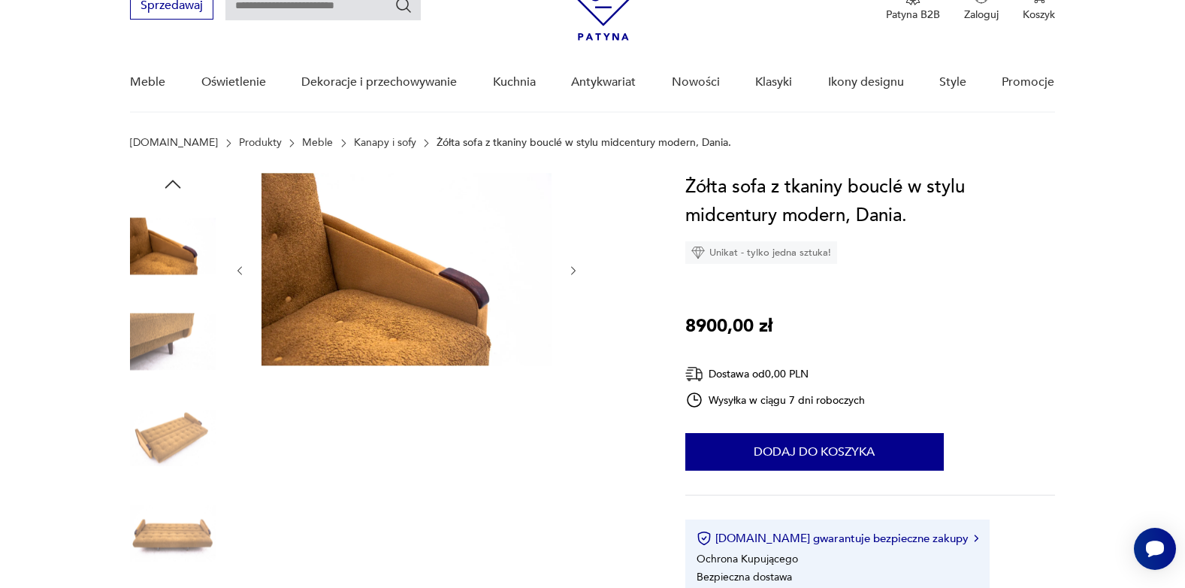
click at [166, 451] on img at bounding box center [173, 438] width 86 height 86
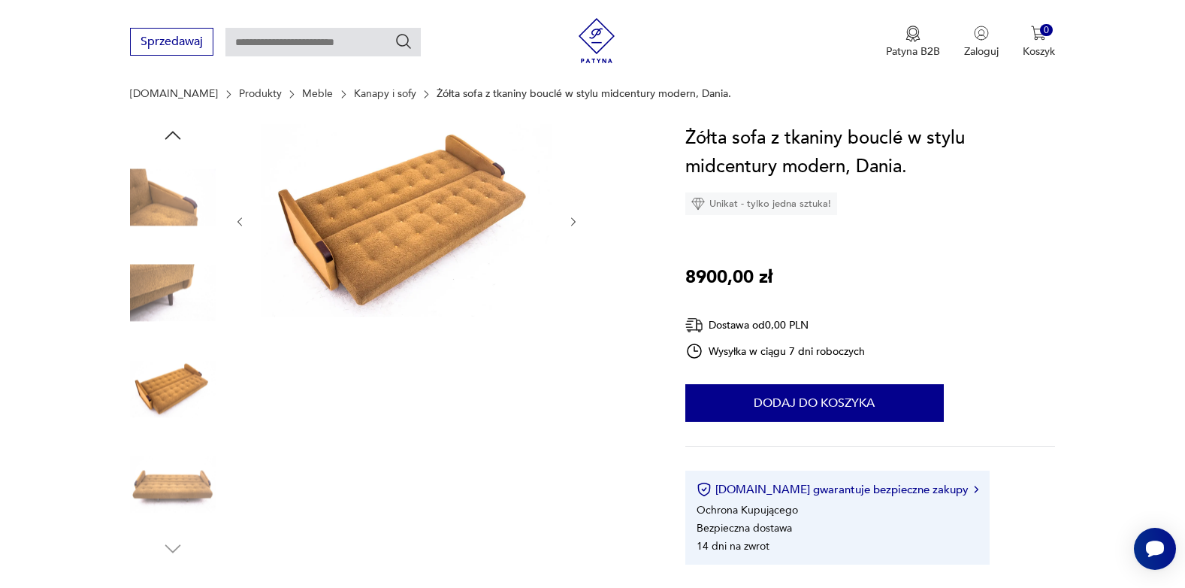
scroll to position [150, 0]
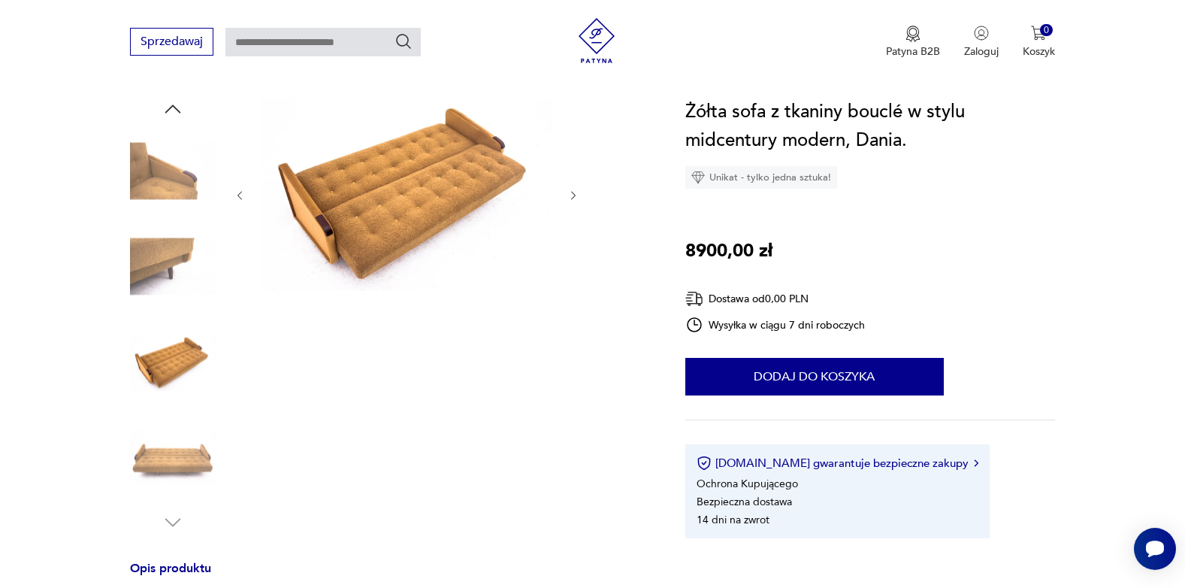
click at [165, 465] on img at bounding box center [173, 459] width 86 height 86
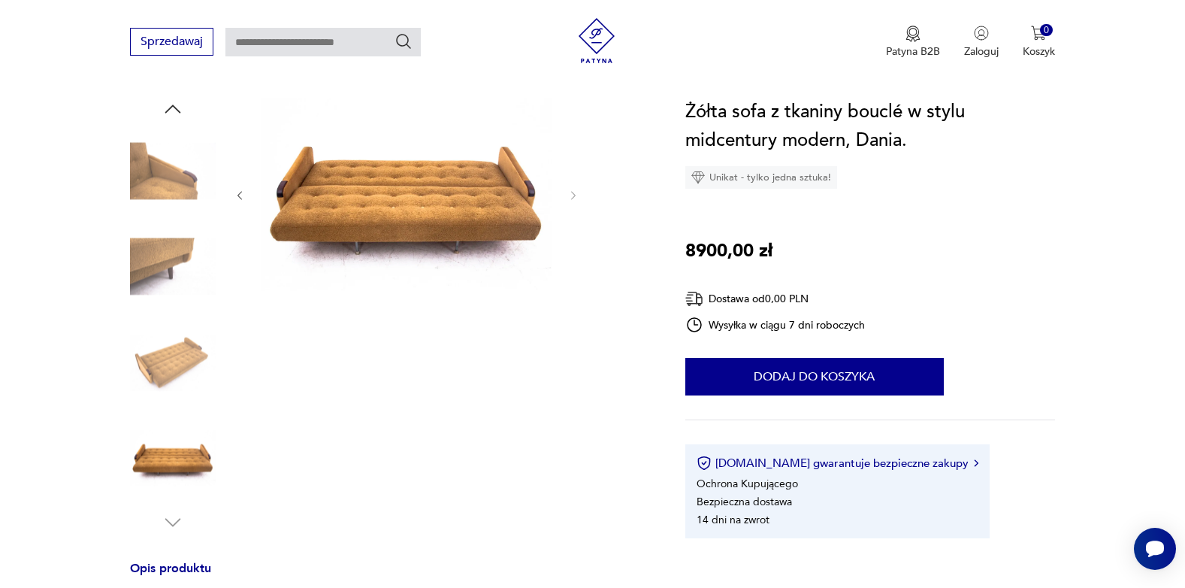
click at [153, 193] on img at bounding box center [173, 171] width 86 height 86
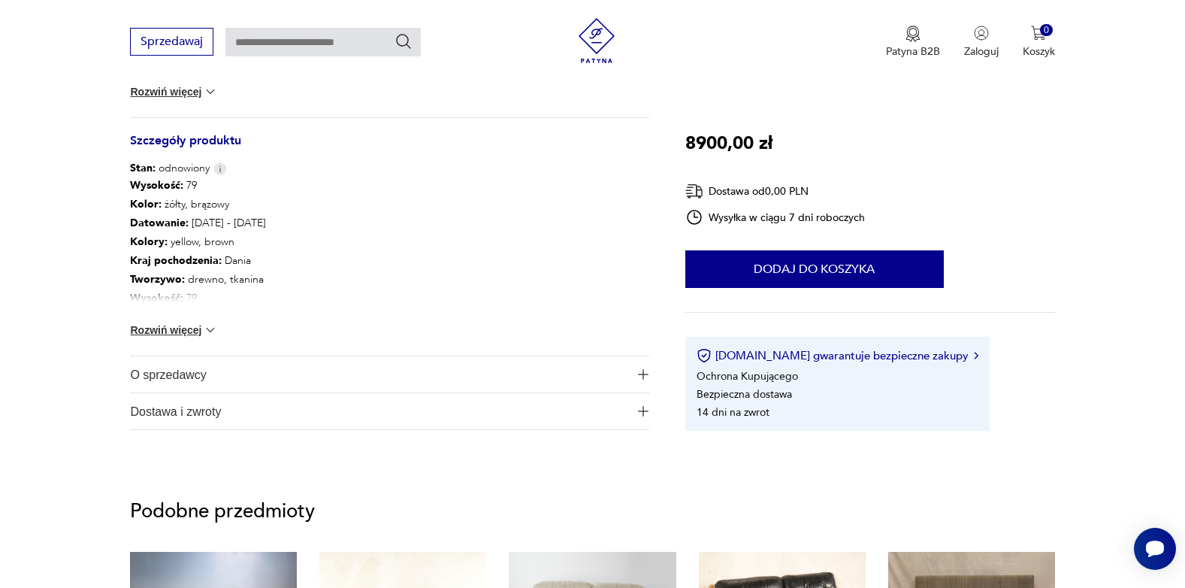
scroll to position [902, 0]
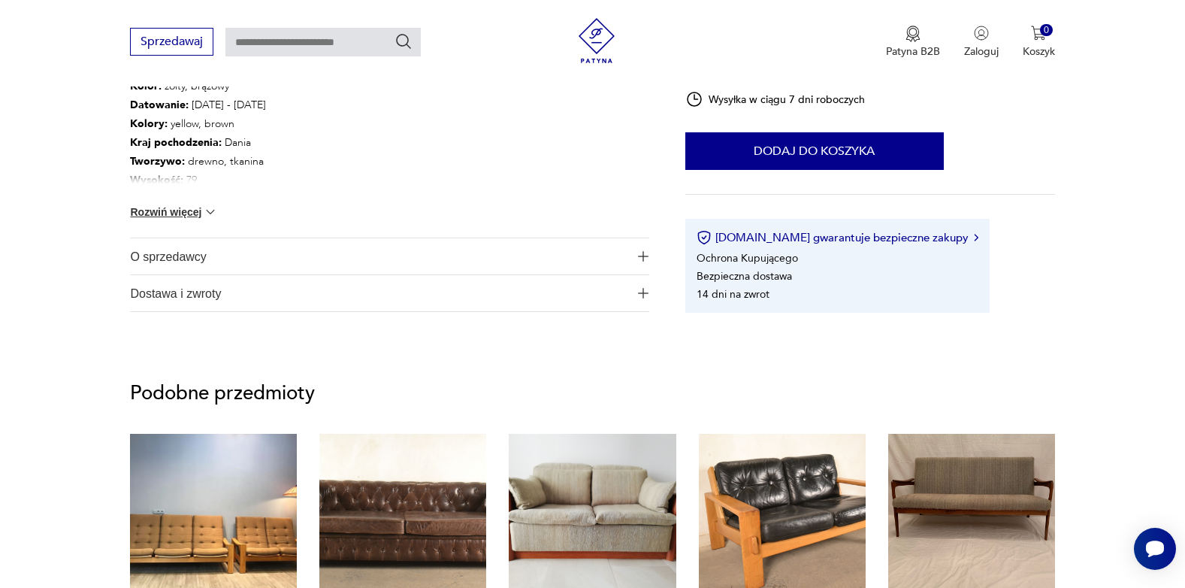
click at [181, 255] on span "O sprzedawcy" at bounding box center [379, 256] width 498 height 36
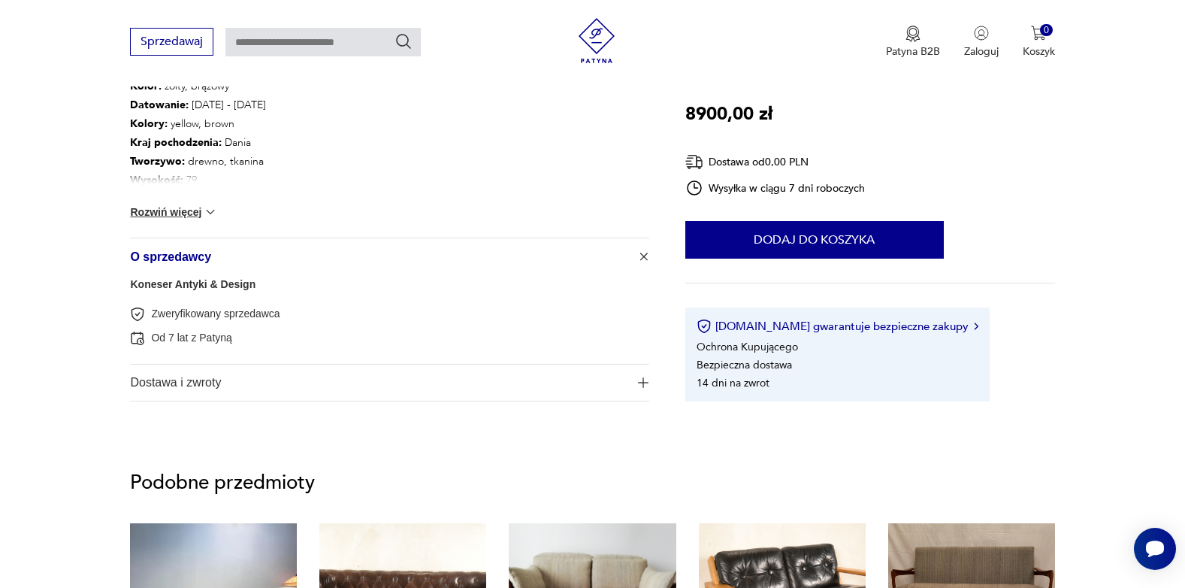
click at [197, 283] on link "Koneser Antyki & Design" at bounding box center [193, 284] width 126 height 12
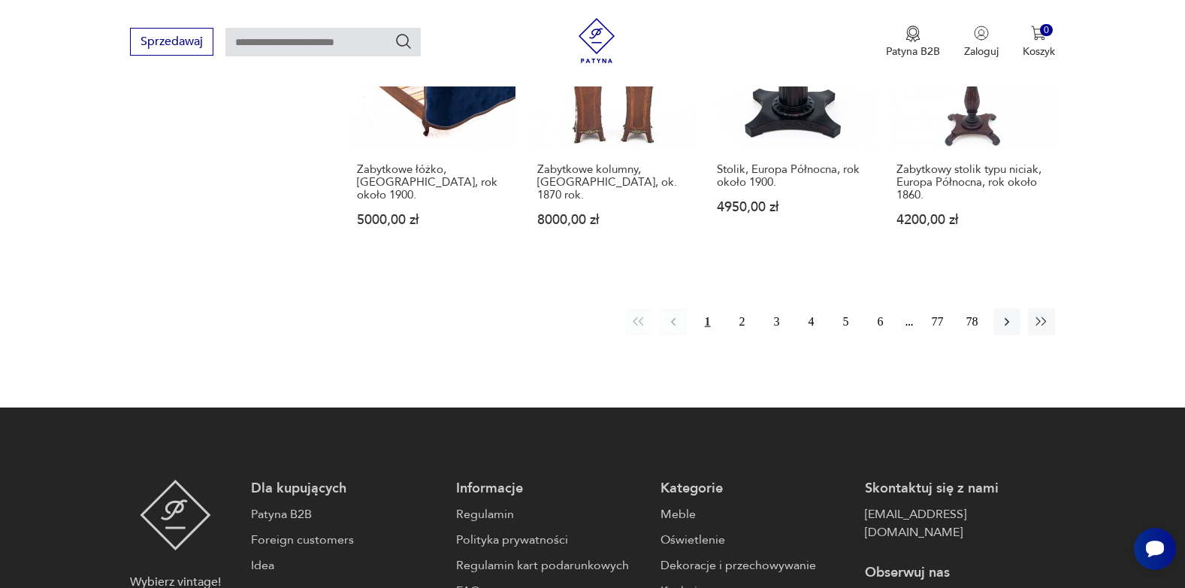
scroll to position [1587, 0]
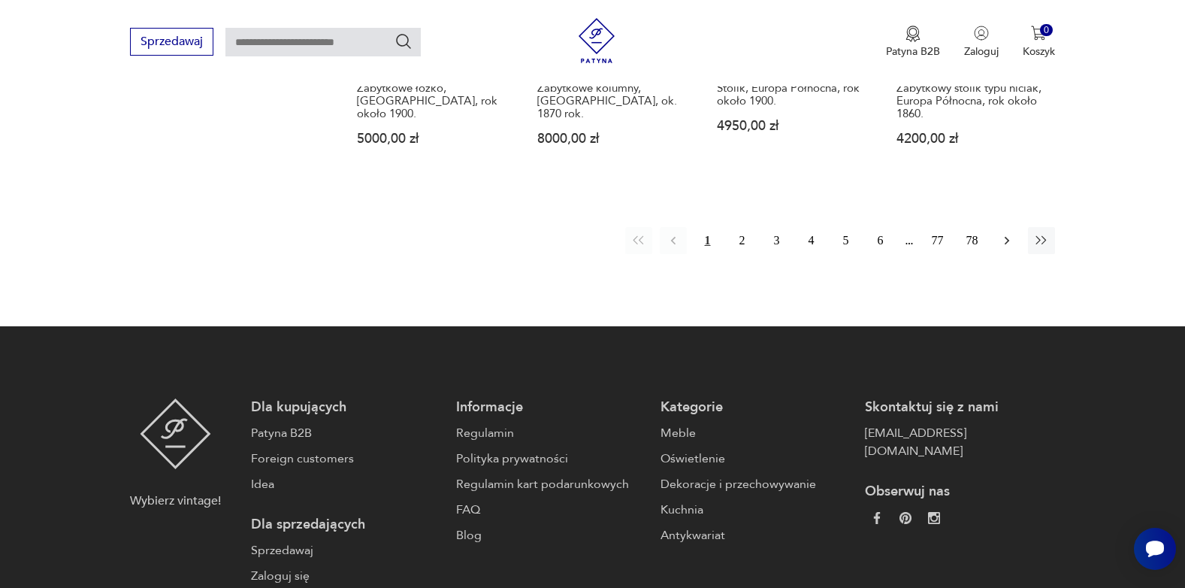
click at [1004, 233] on icon "button" at bounding box center [1007, 240] width 15 height 15
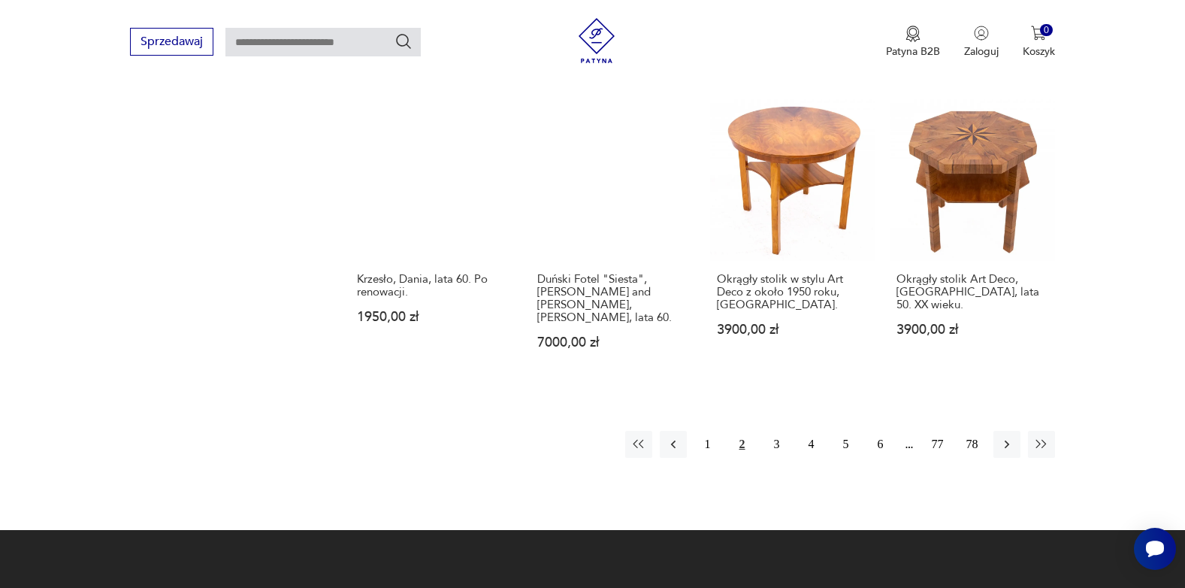
scroll to position [1512, 0]
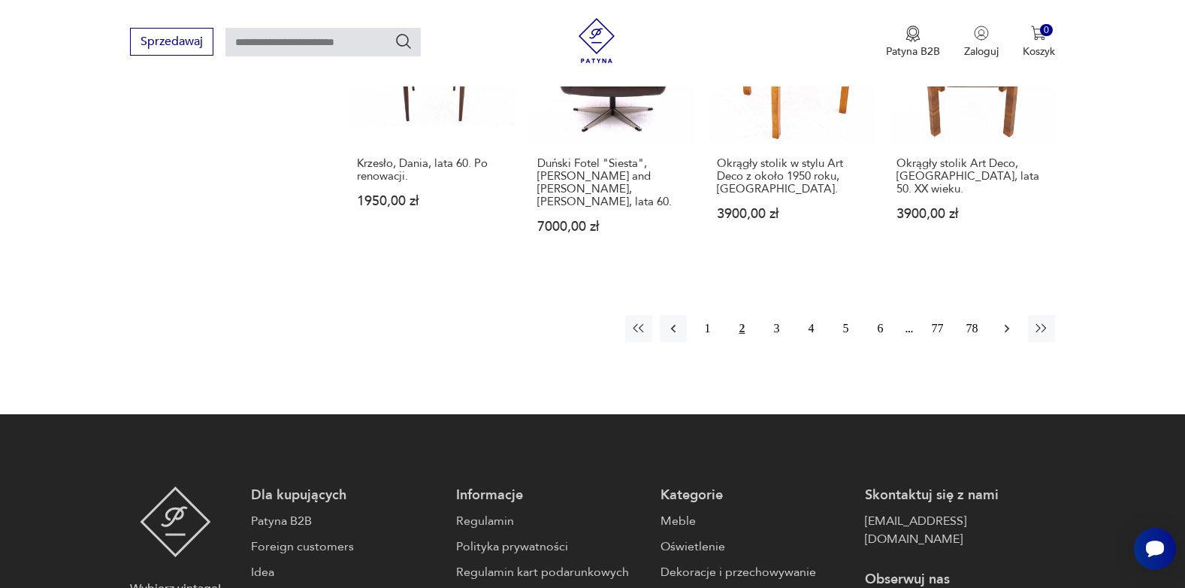
click at [1004, 321] on icon "button" at bounding box center [1007, 328] width 15 height 15
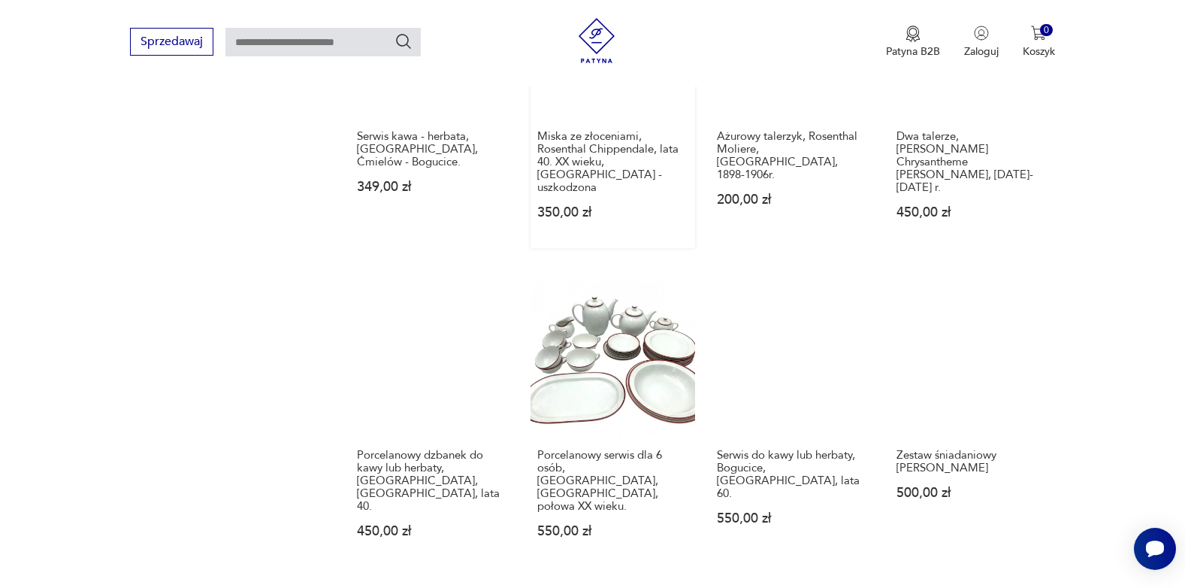
scroll to position [1450, 0]
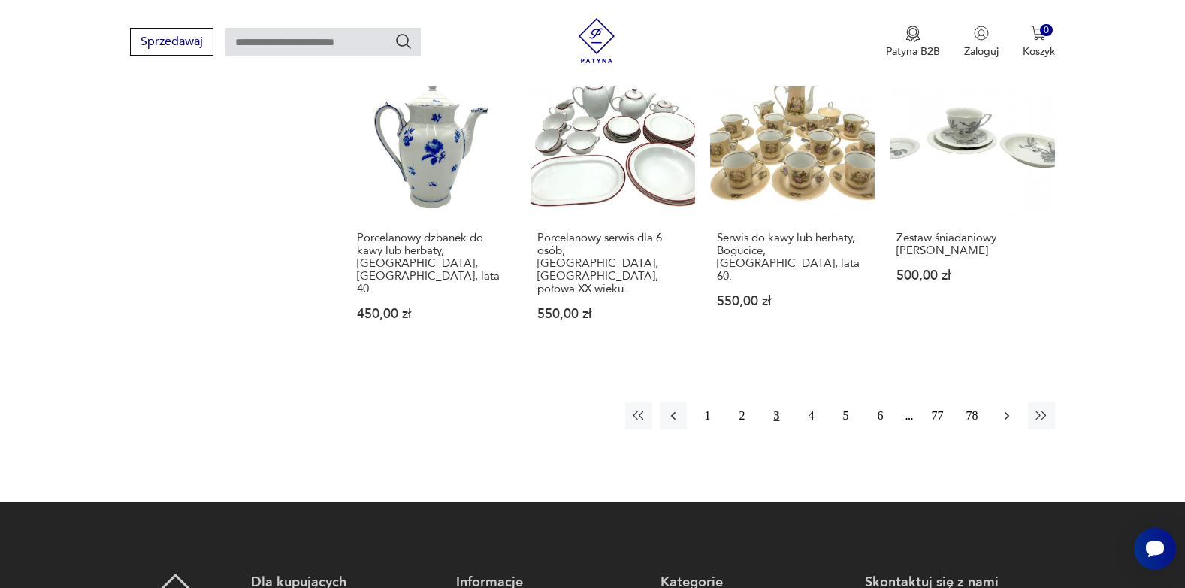
click at [1001, 408] on icon "button" at bounding box center [1007, 415] width 15 height 15
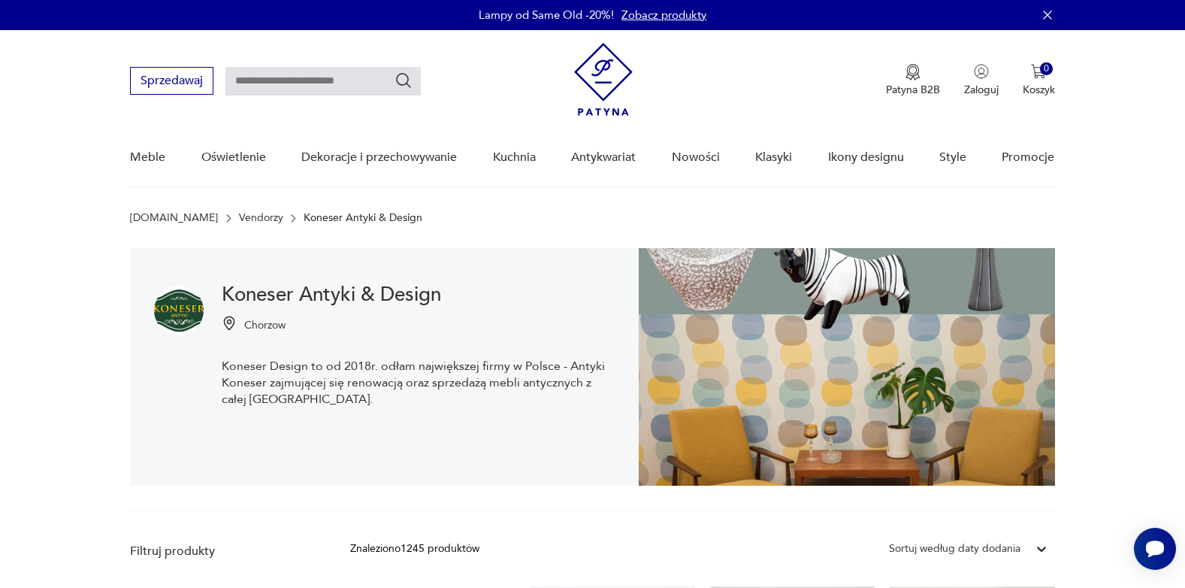
click at [344, 293] on h1 "Koneser Antyki & Design" at bounding box center [418, 295] width 393 height 18
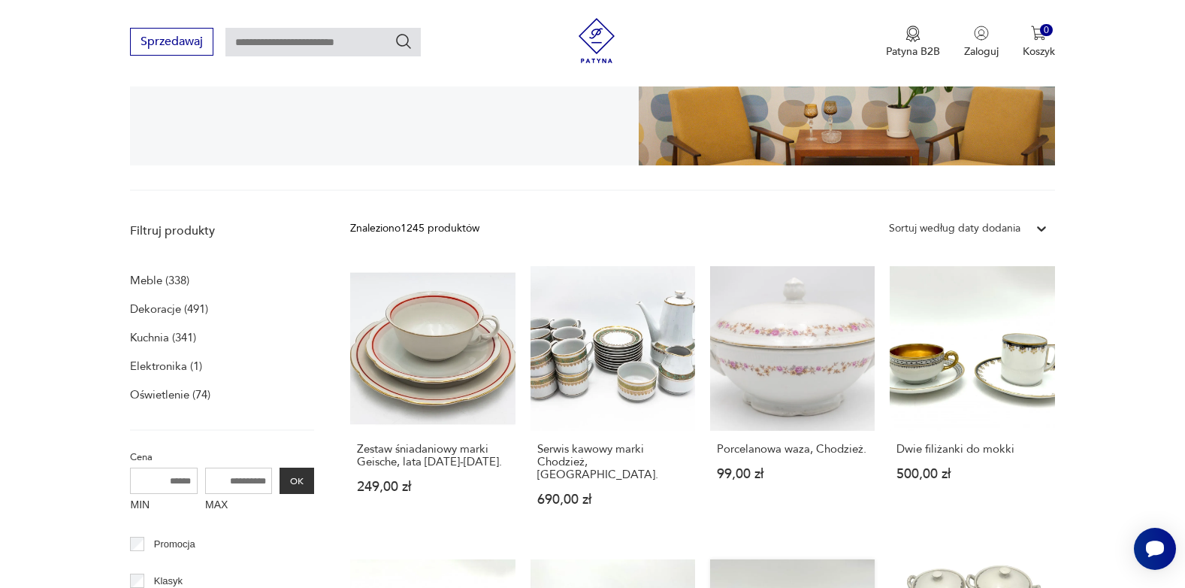
scroll to position [526, 0]
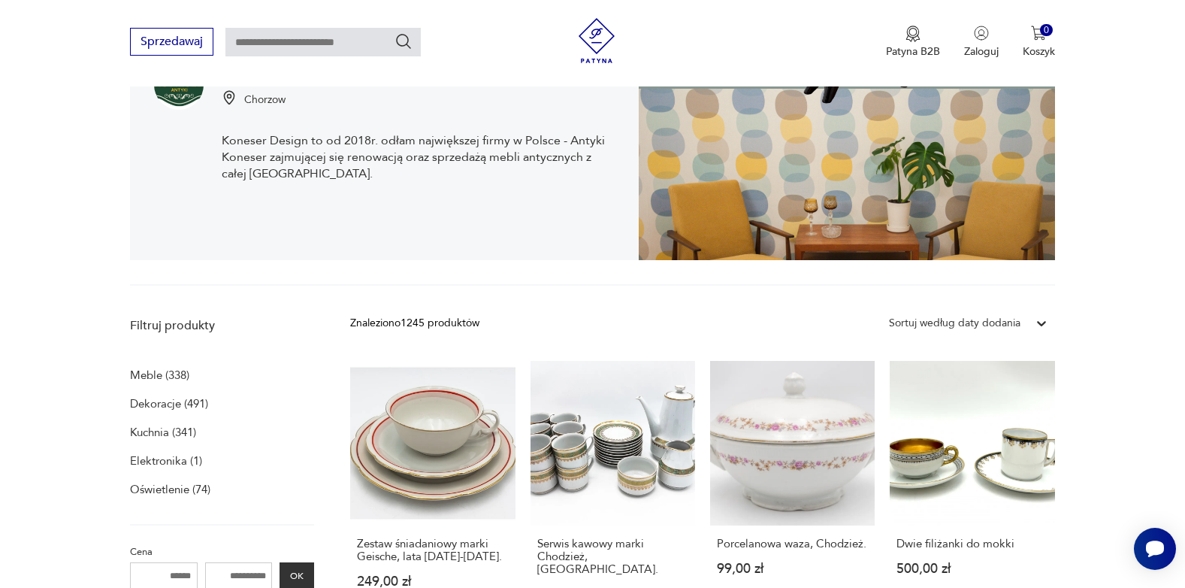
click at [152, 370] on p "Meble (338)" at bounding box center [159, 375] width 59 height 21
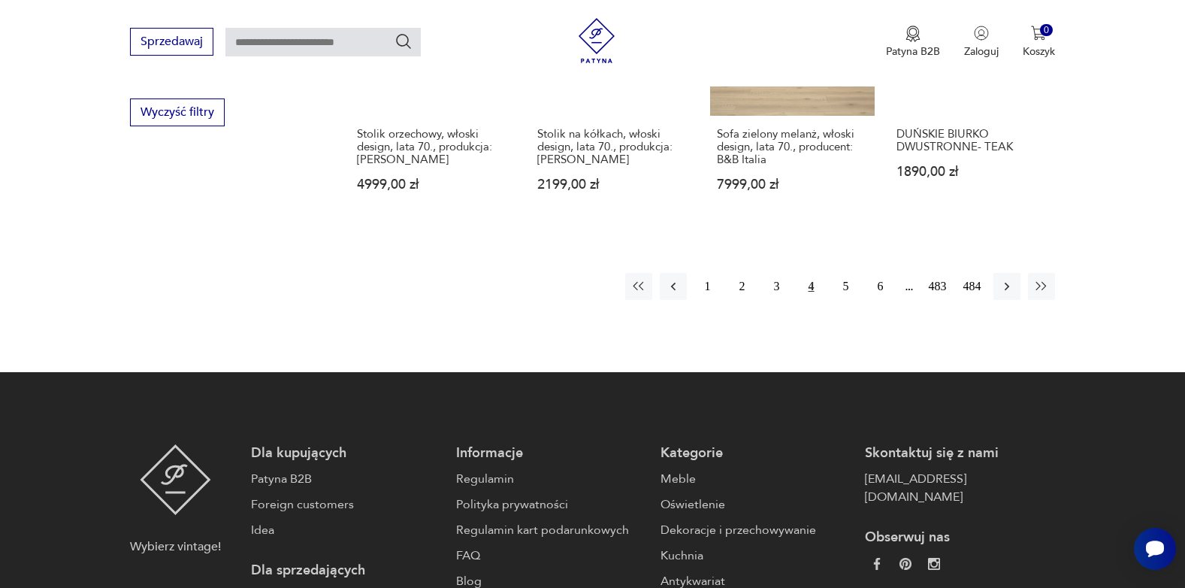
scroll to position [1608, 0]
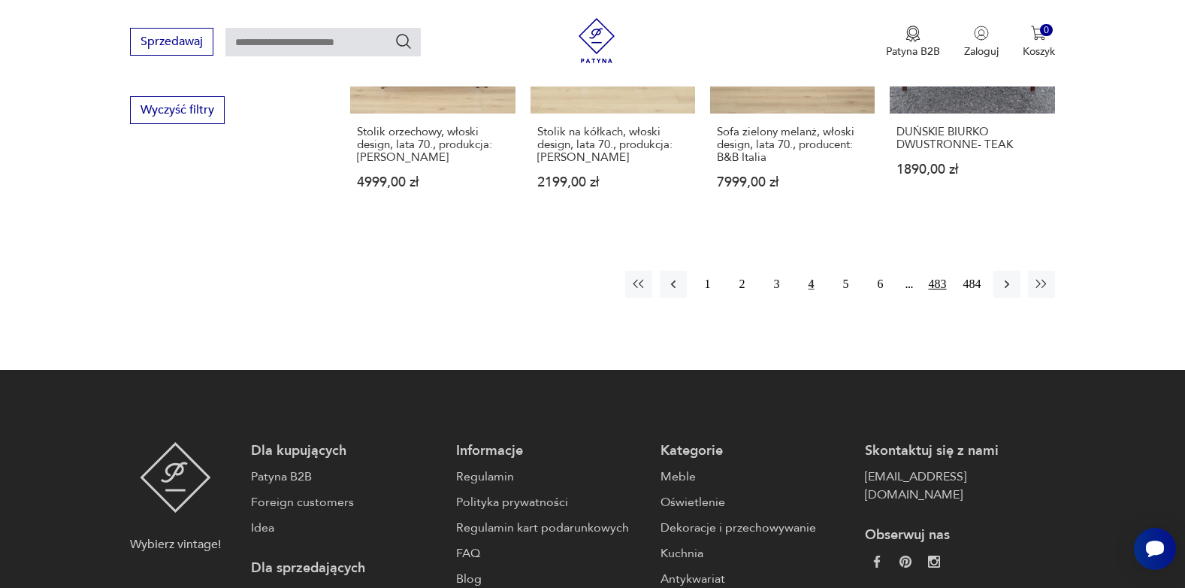
click at [944, 281] on button "483" at bounding box center [938, 284] width 27 height 27
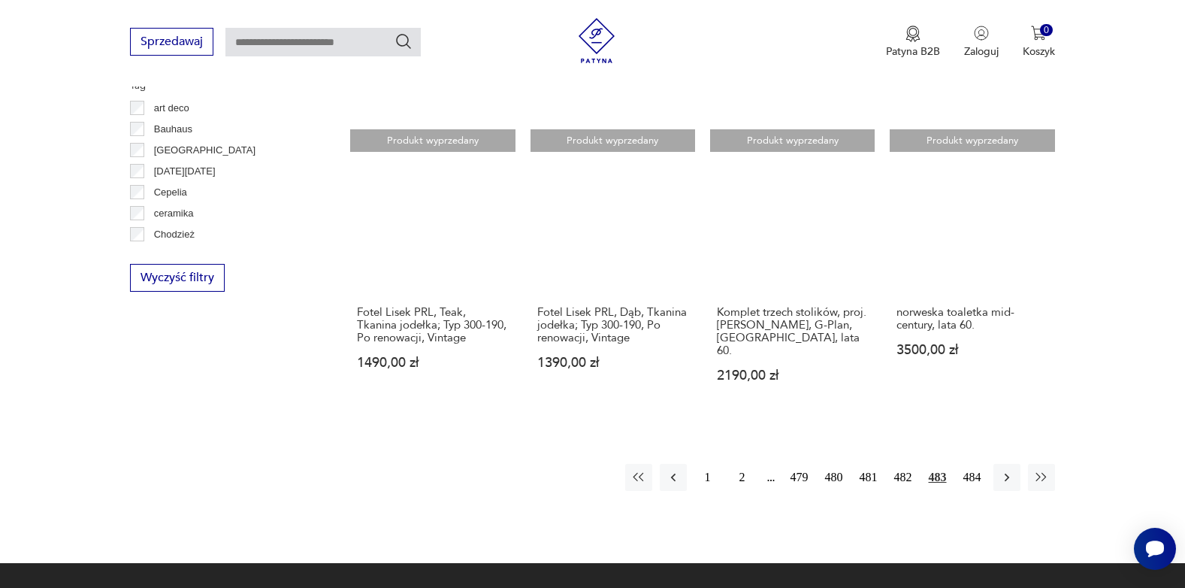
scroll to position [1452, 0]
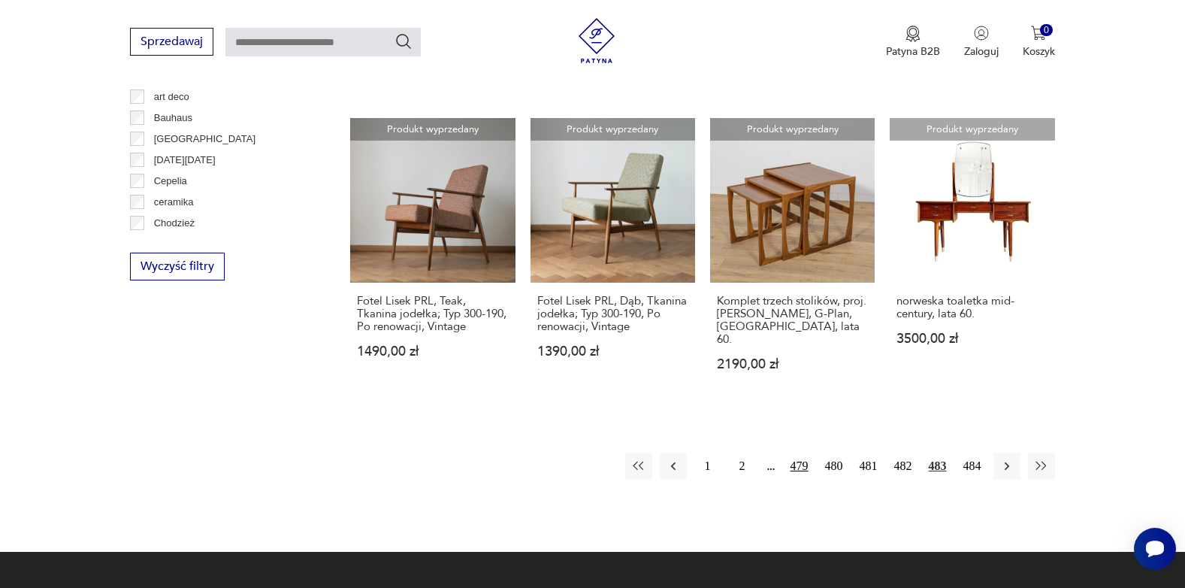
click at [801, 453] on button "479" at bounding box center [799, 466] width 27 height 27
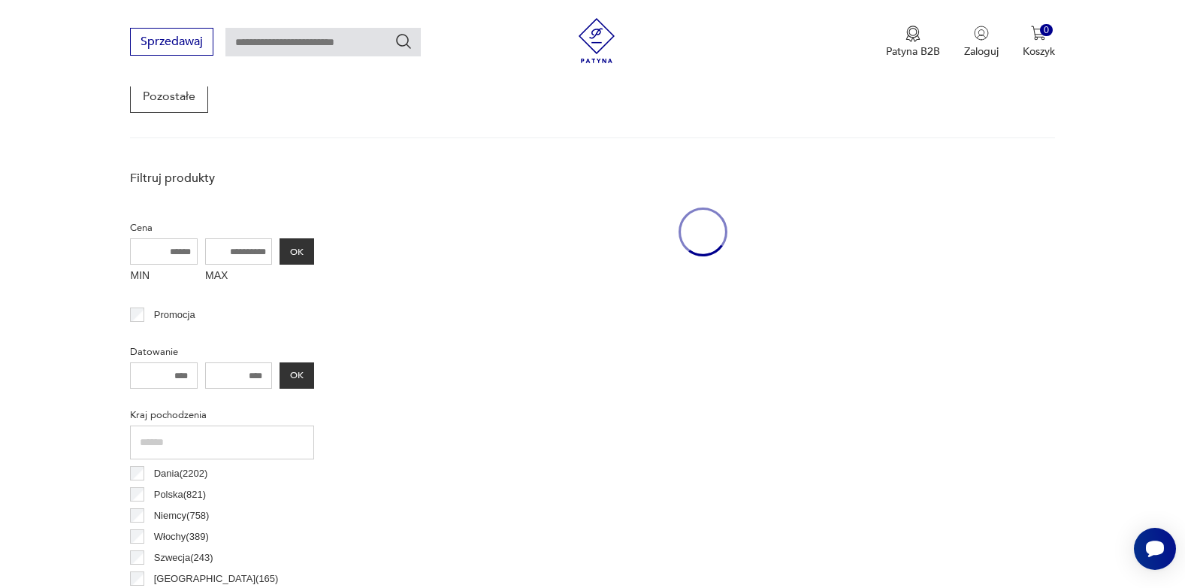
scroll to position [399, 0]
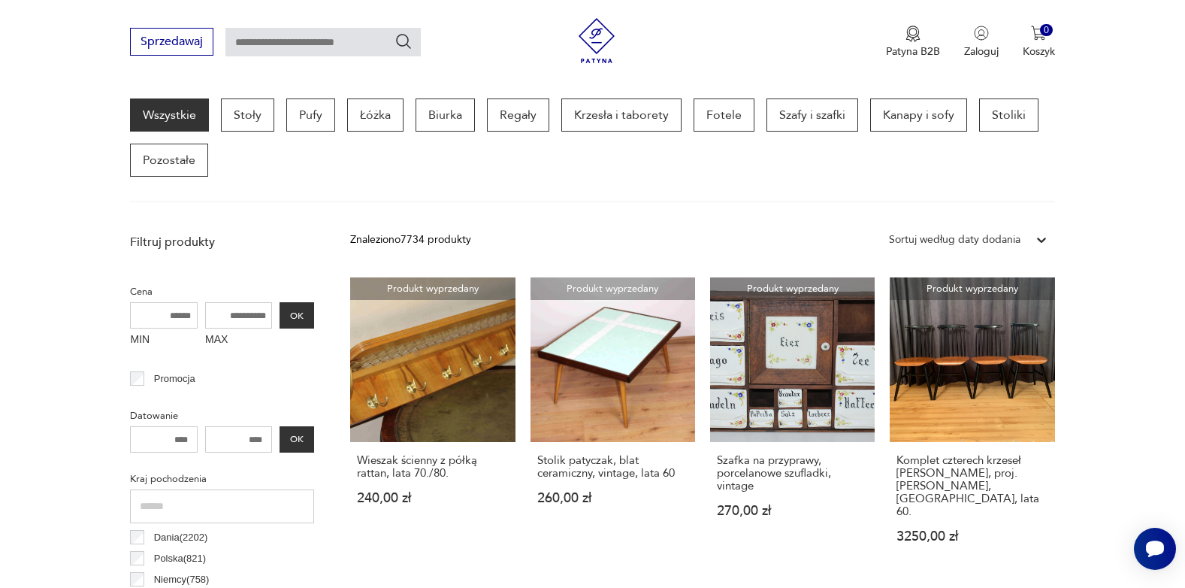
click at [309, 44] on input "text" at bounding box center [323, 42] width 195 height 29
type input "*****"
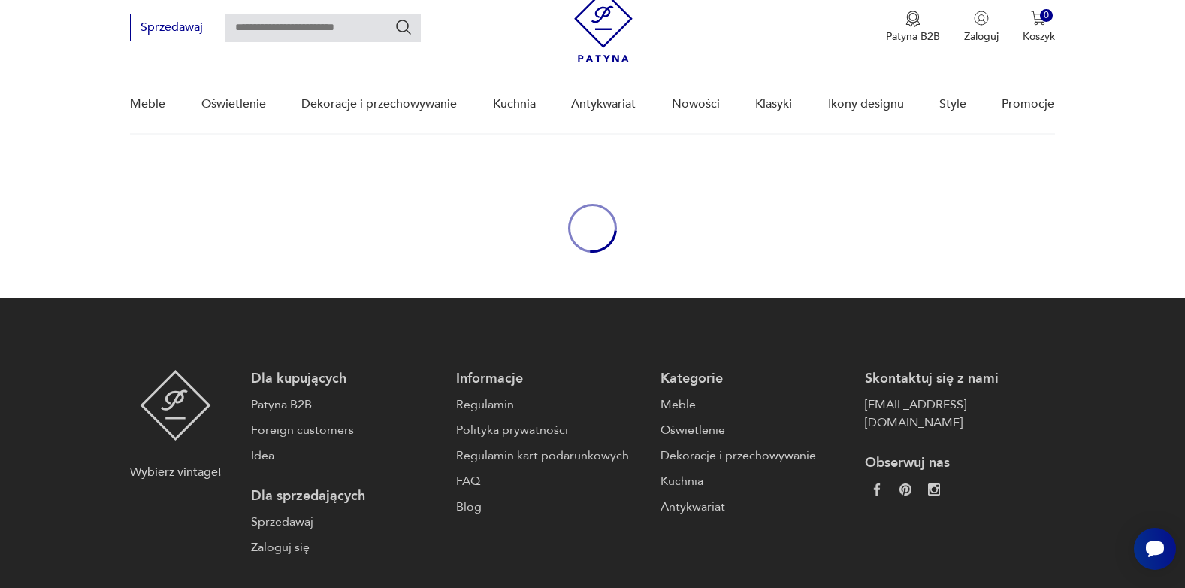
type input "*****"
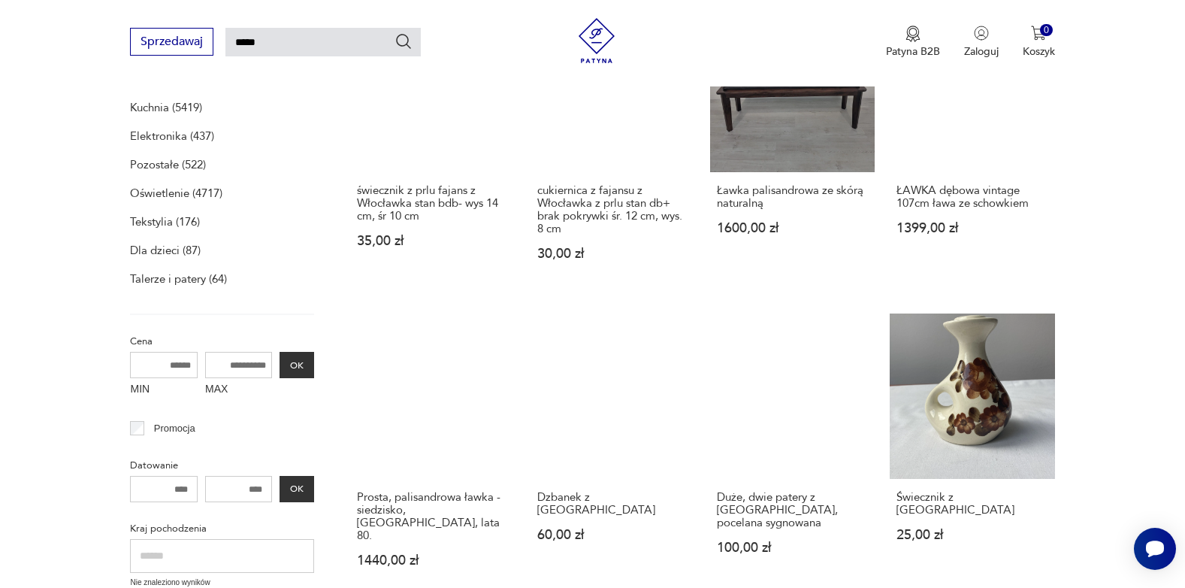
scroll to position [195, 0]
